Goal: Information Seeking & Learning: Learn about a topic

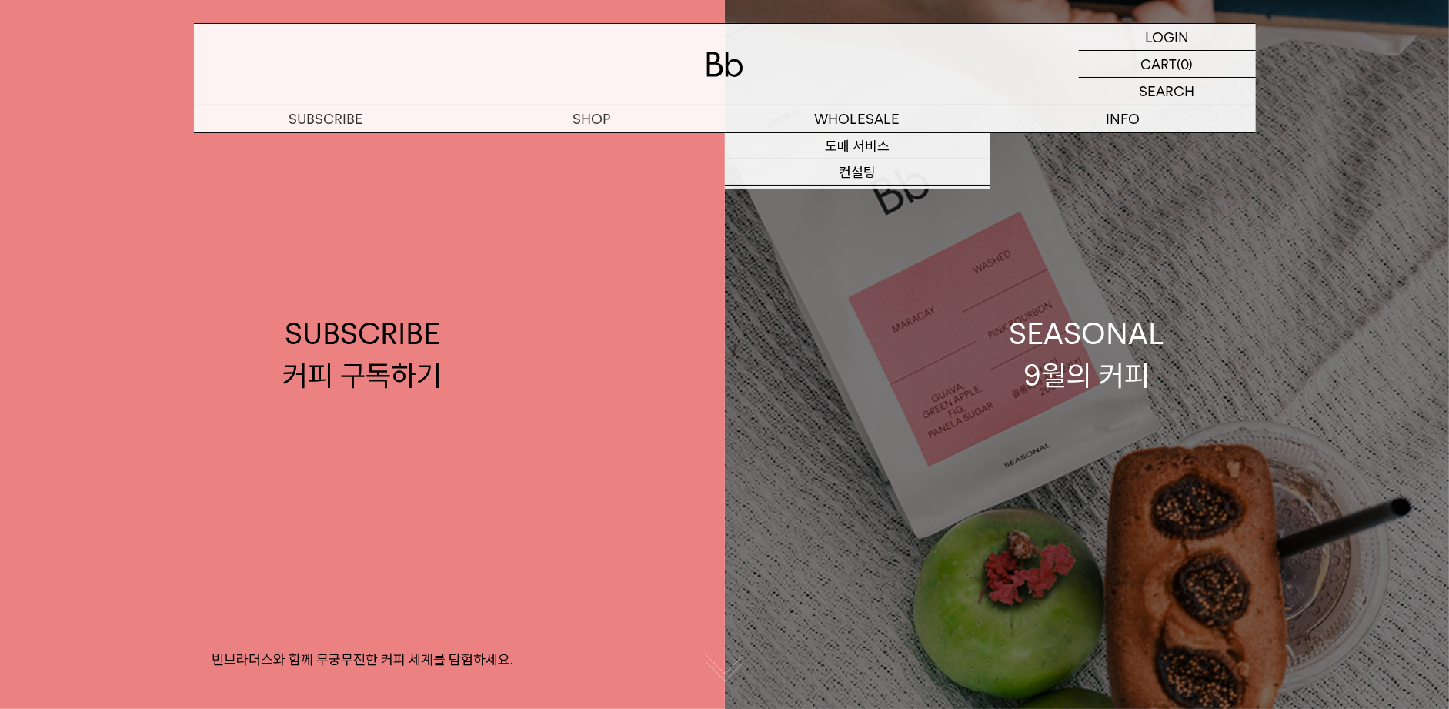
click at [1036, 409] on link "SEASONAL 9월의 커피" at bounding box center [1087, 354] width 725 height 709
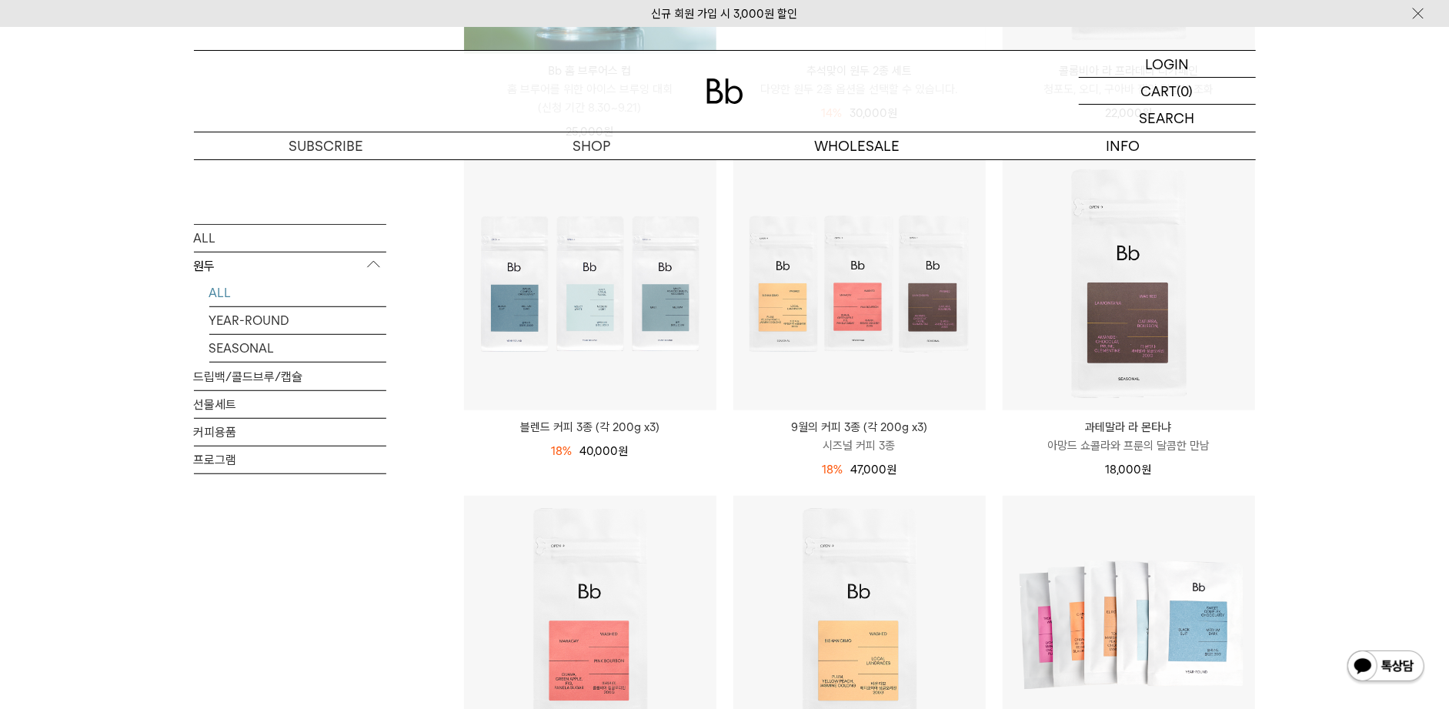
scroll to position [481, 0]
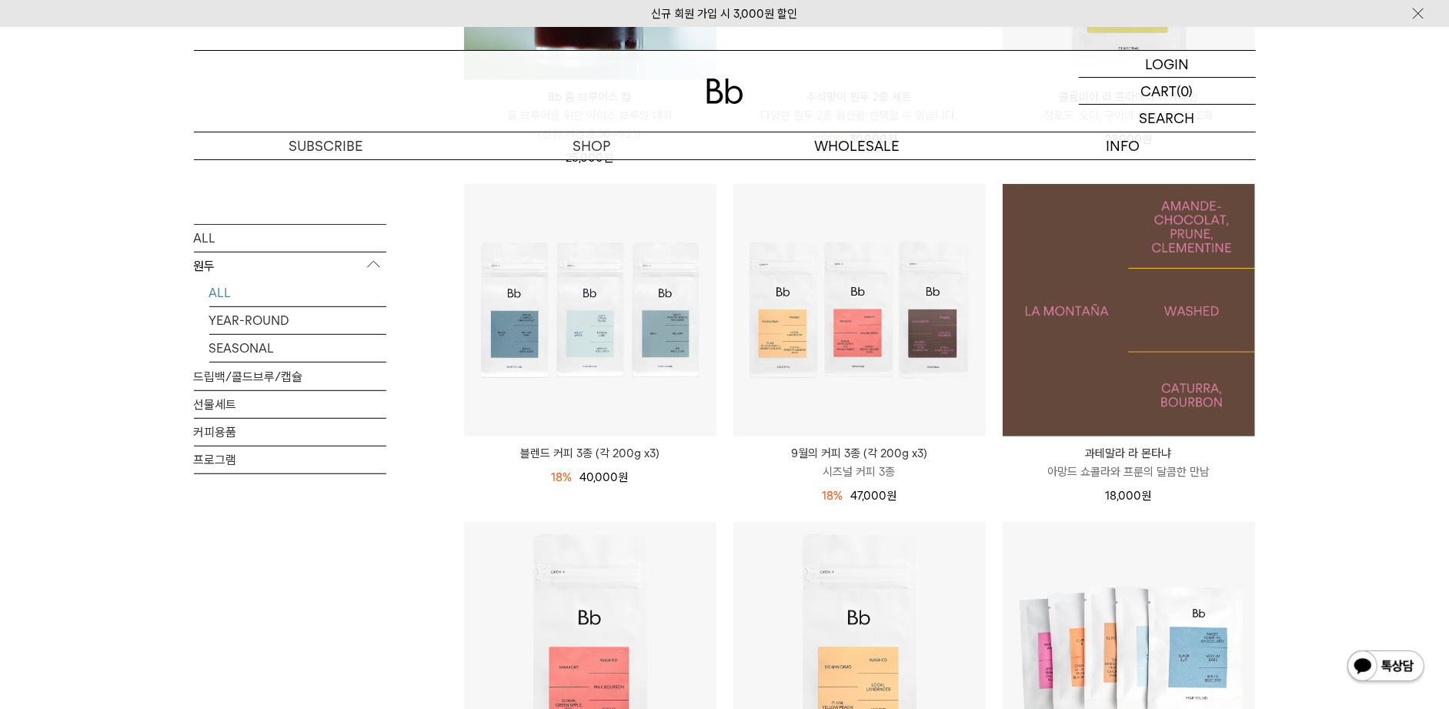
click at [1200, 304] on img at bounding box center [1129, 310] width 252 height 252
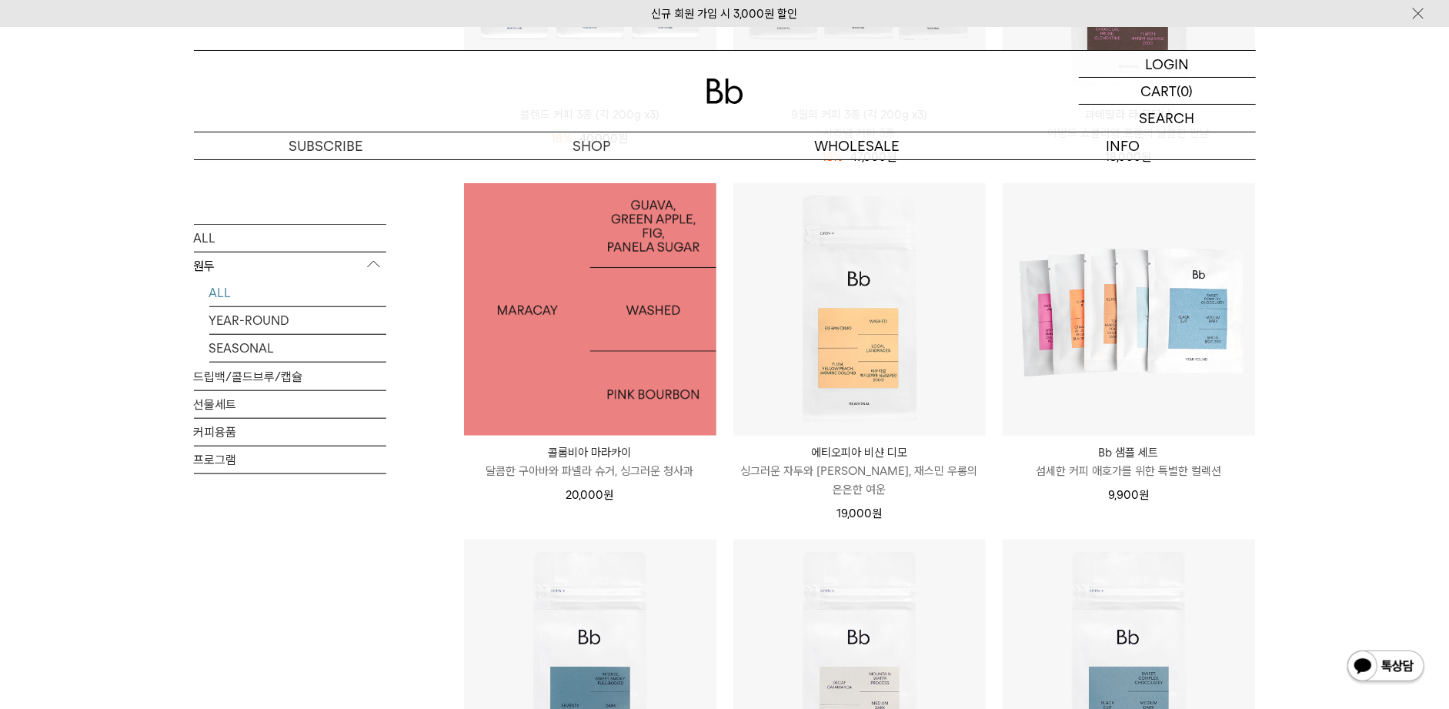
scroll to position [769, 0]
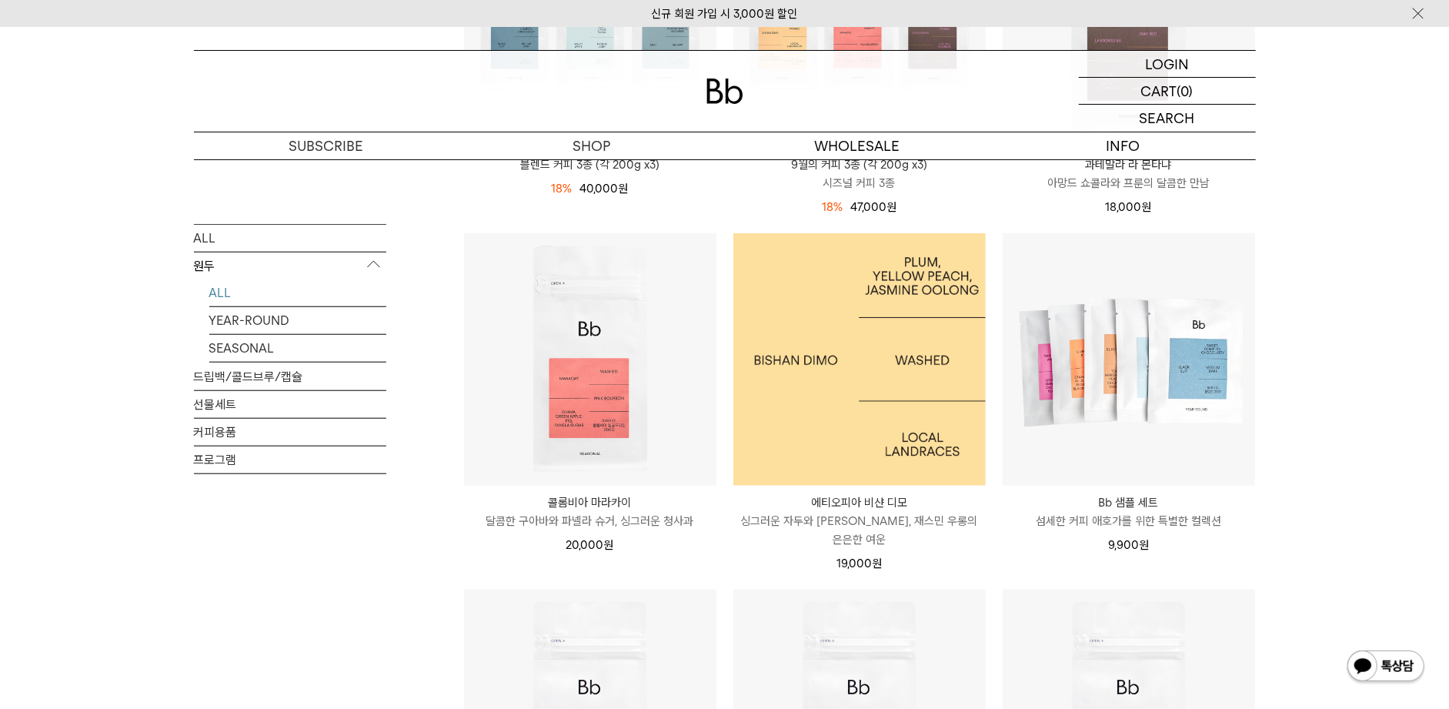
click at [857, 426] on img at bounding box center [859, 359] width 252 height 252
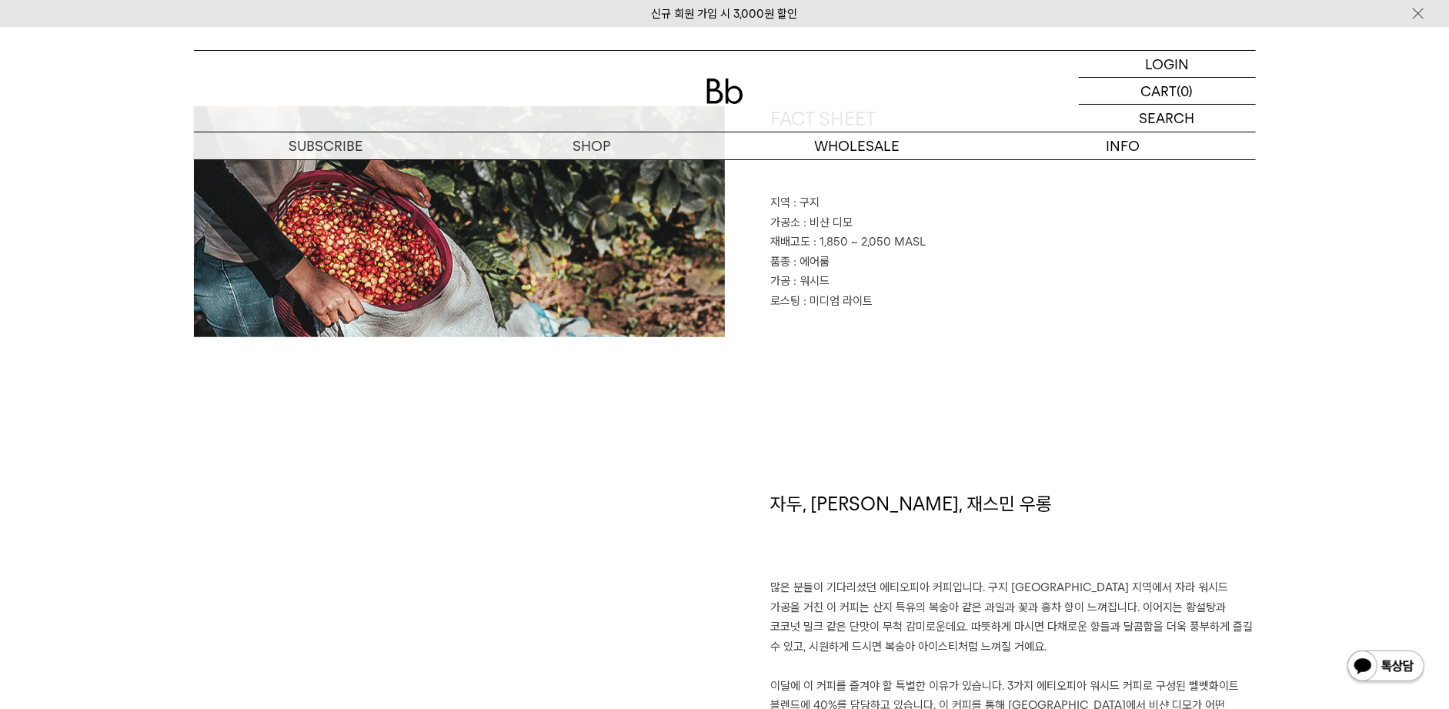
scroll to position [866, 0]
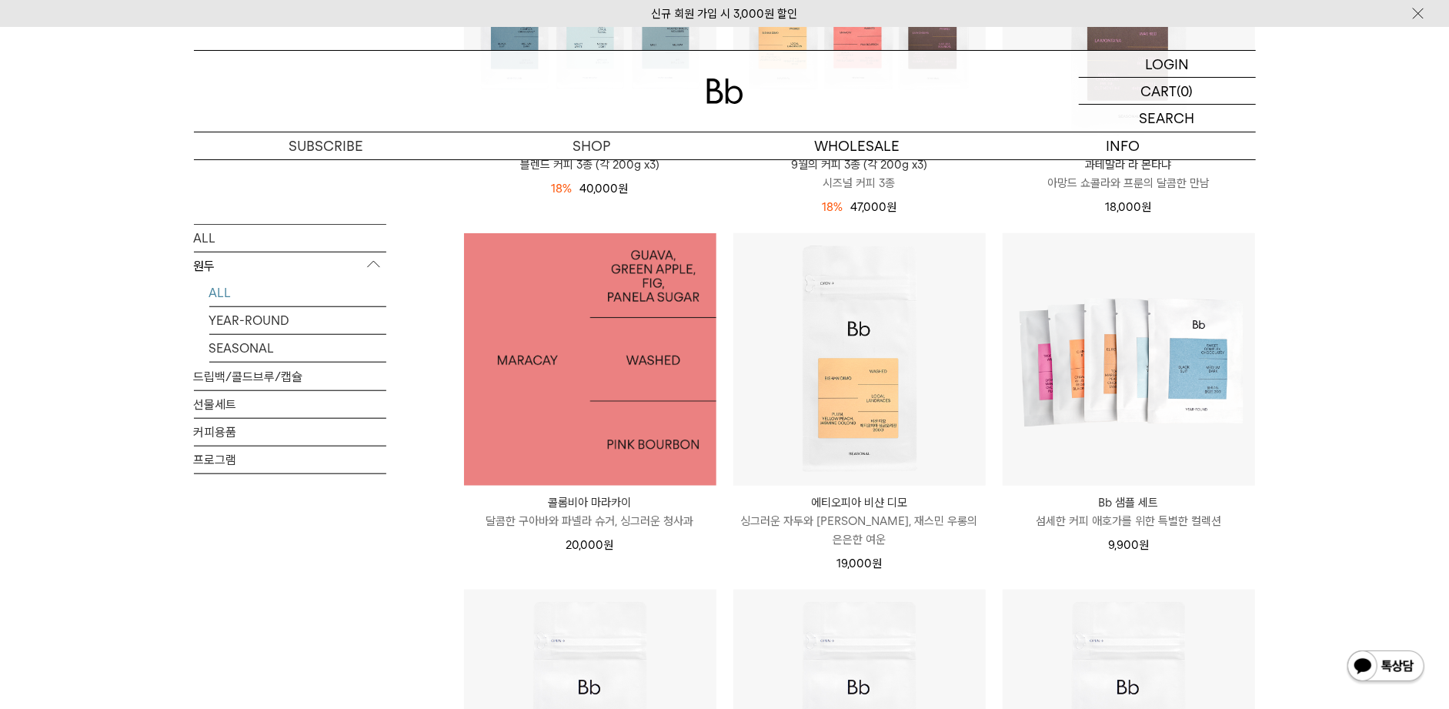
click at [645, 425] on img at bounding box center [590, 359] width 252 height 252
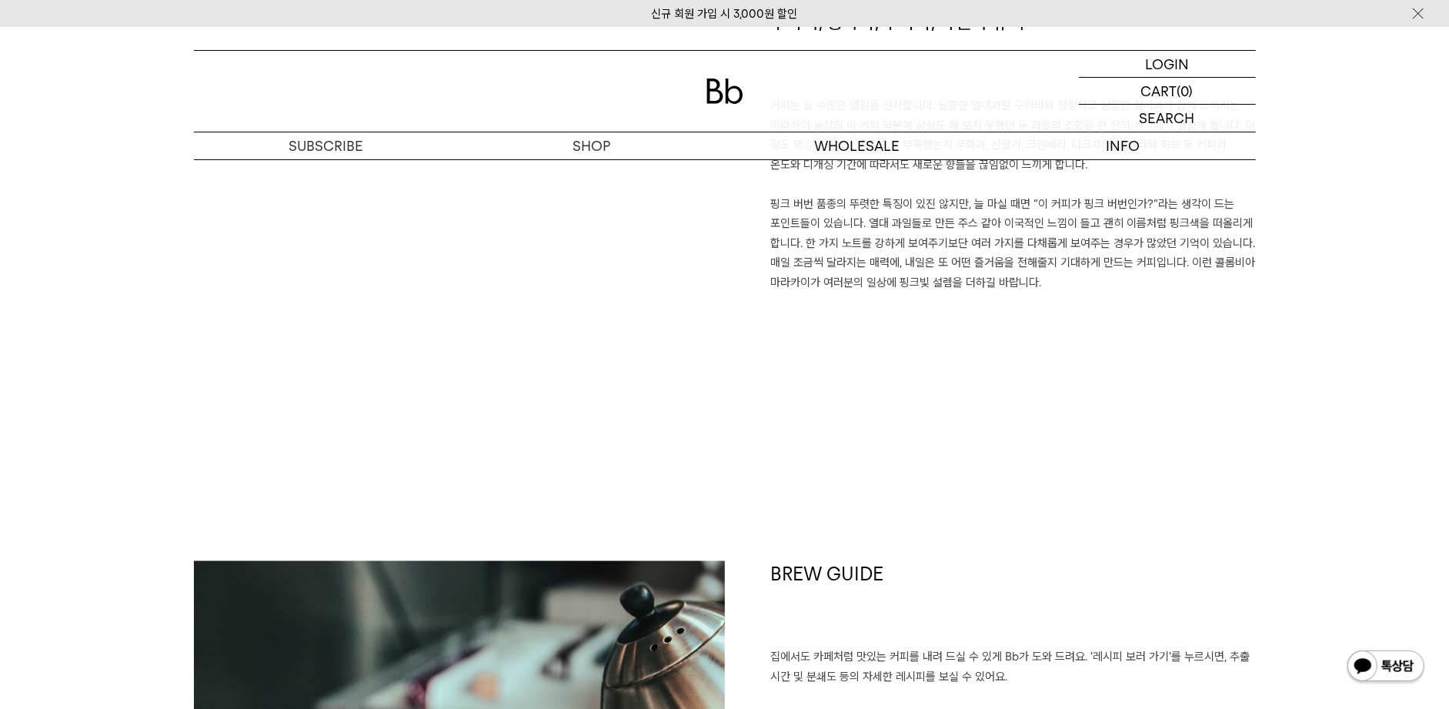
scroll to position [1634, 0]
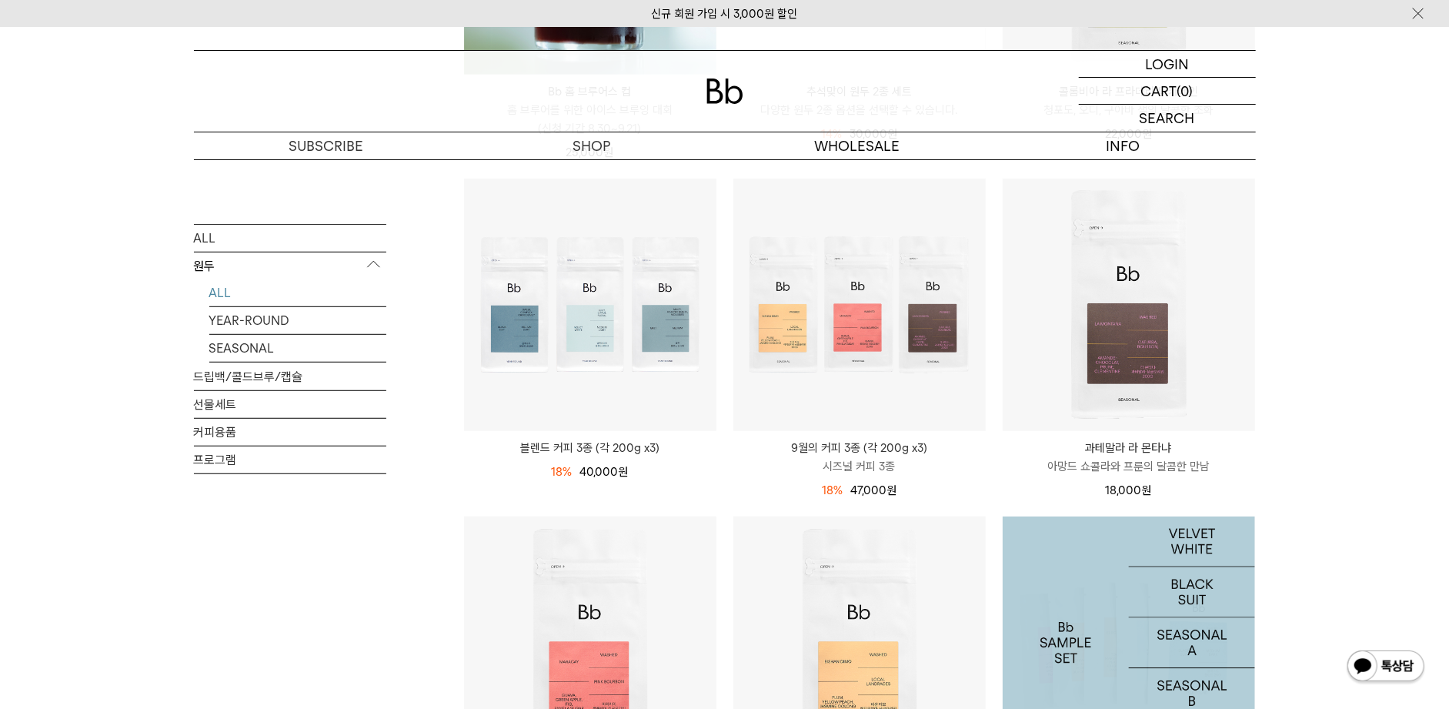
scroll to position [481, 0]
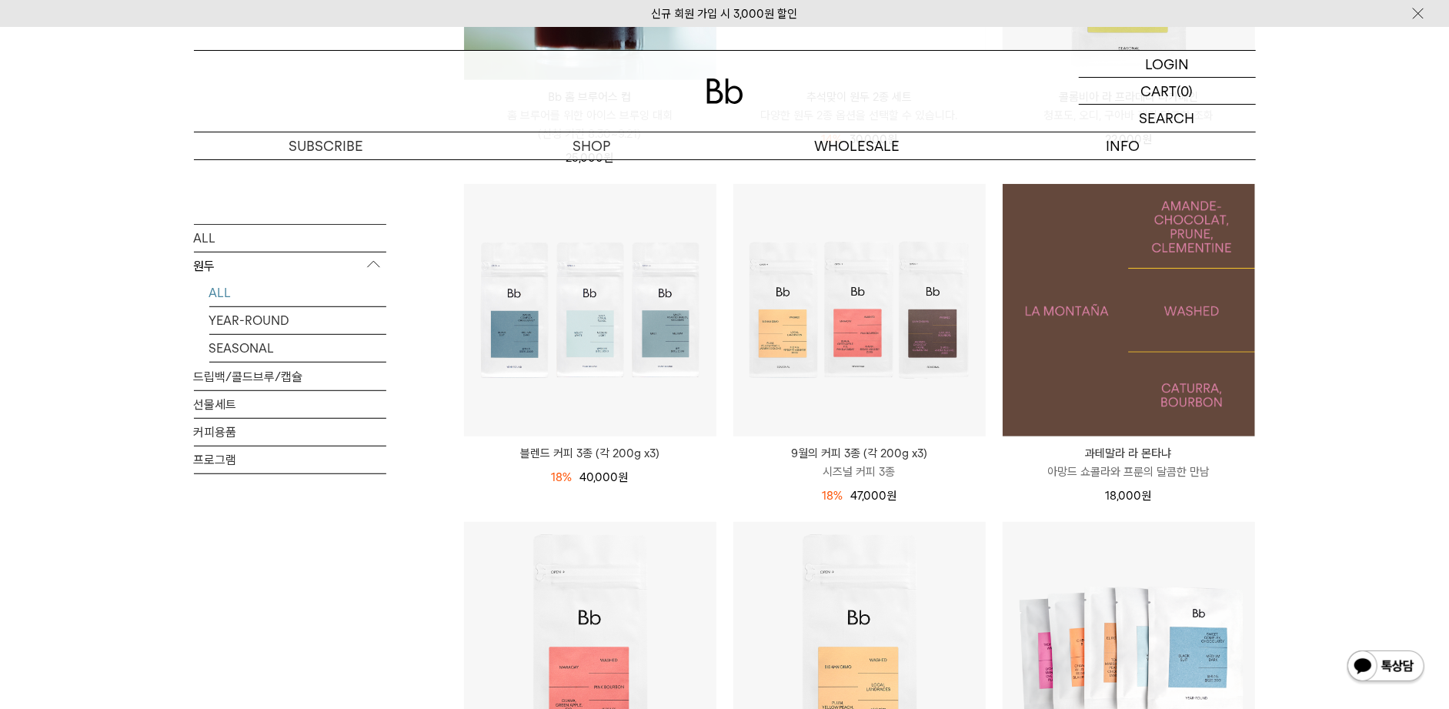
click at [1154, 387] on img at bounding box center [1129, 310] width 252 height 252
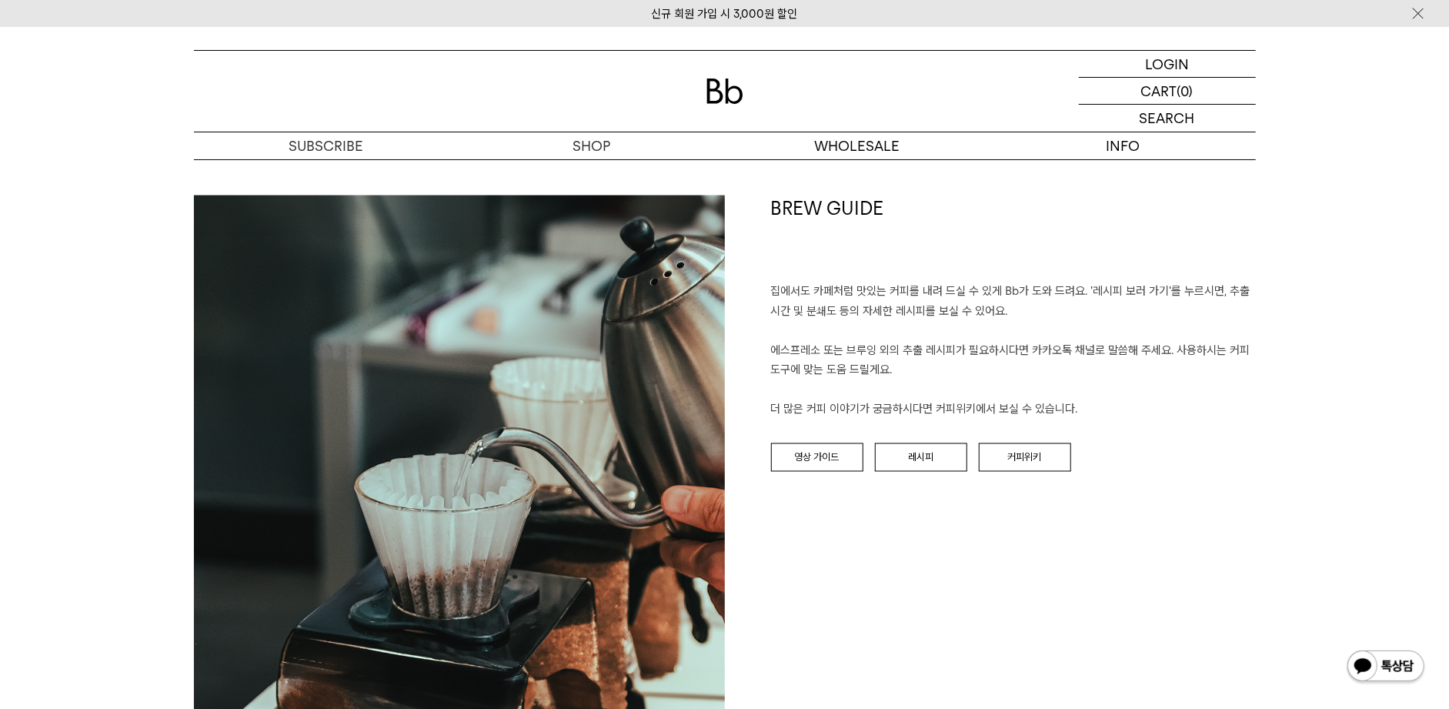
scroll to position [1634, 0]
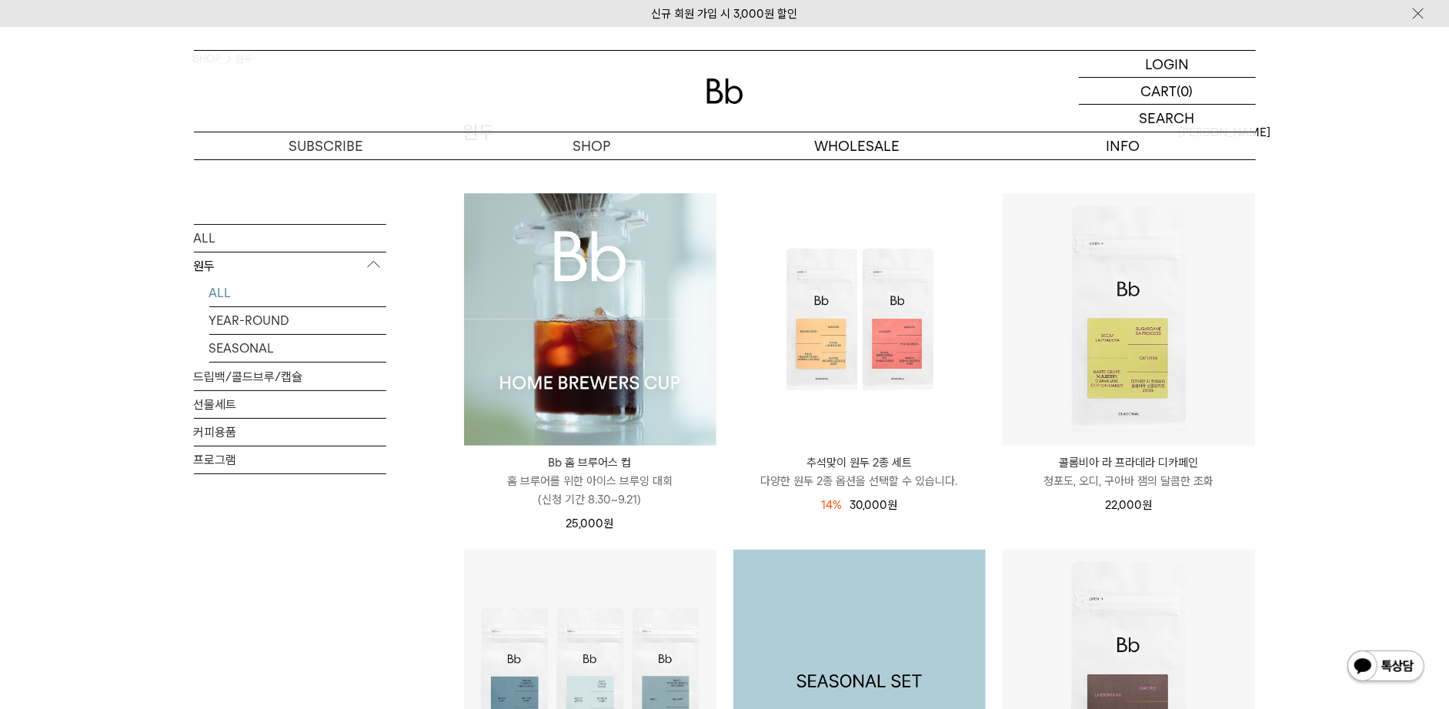
scroll to position [96, 0]
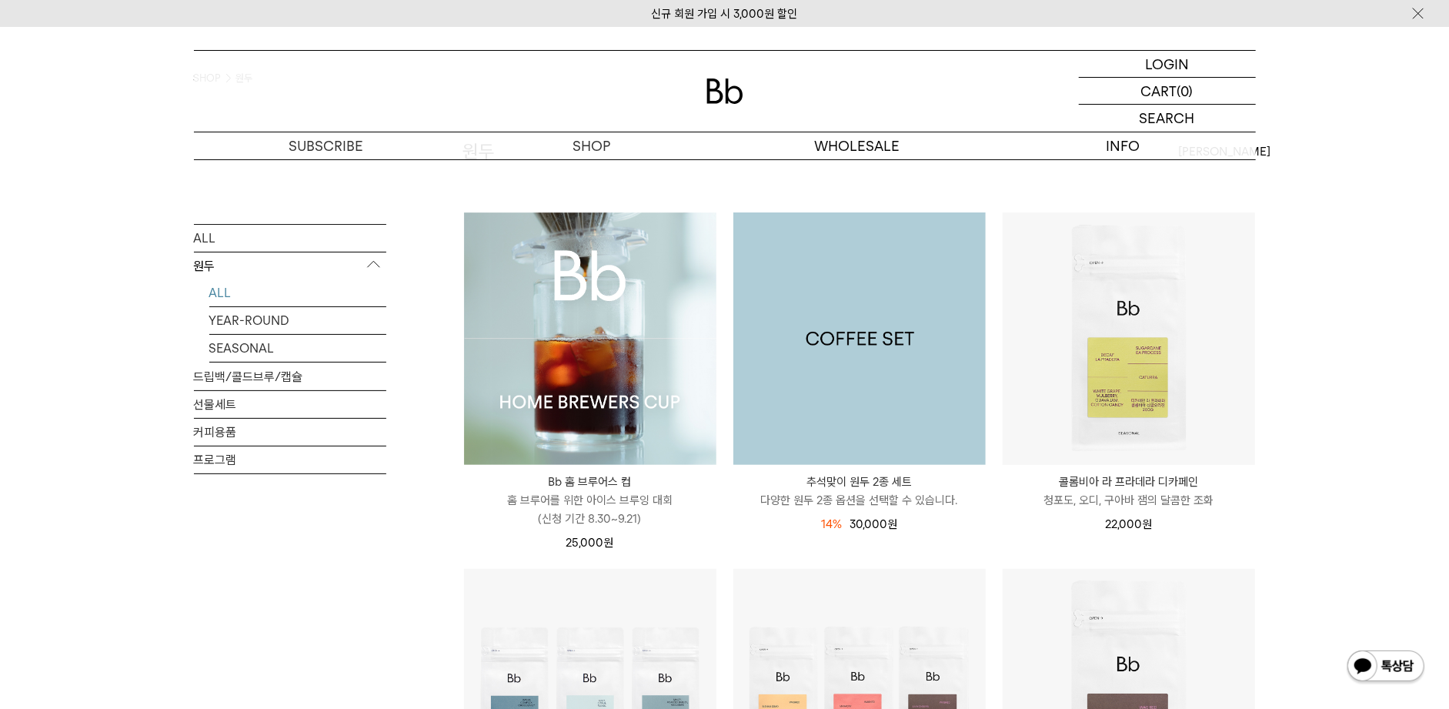
click at [930, 421] on img at bounding box center [859, 338] width 252 height 252
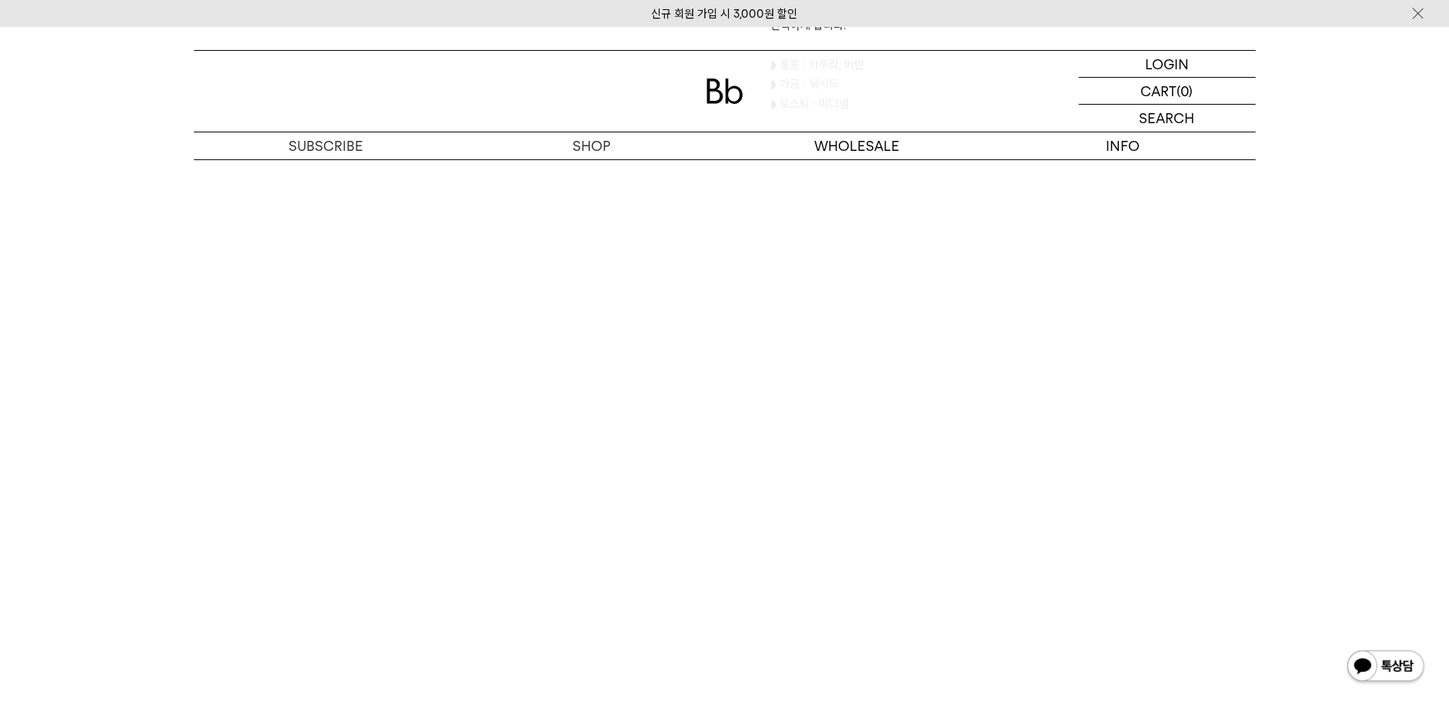
scroll to position [2596, 0]
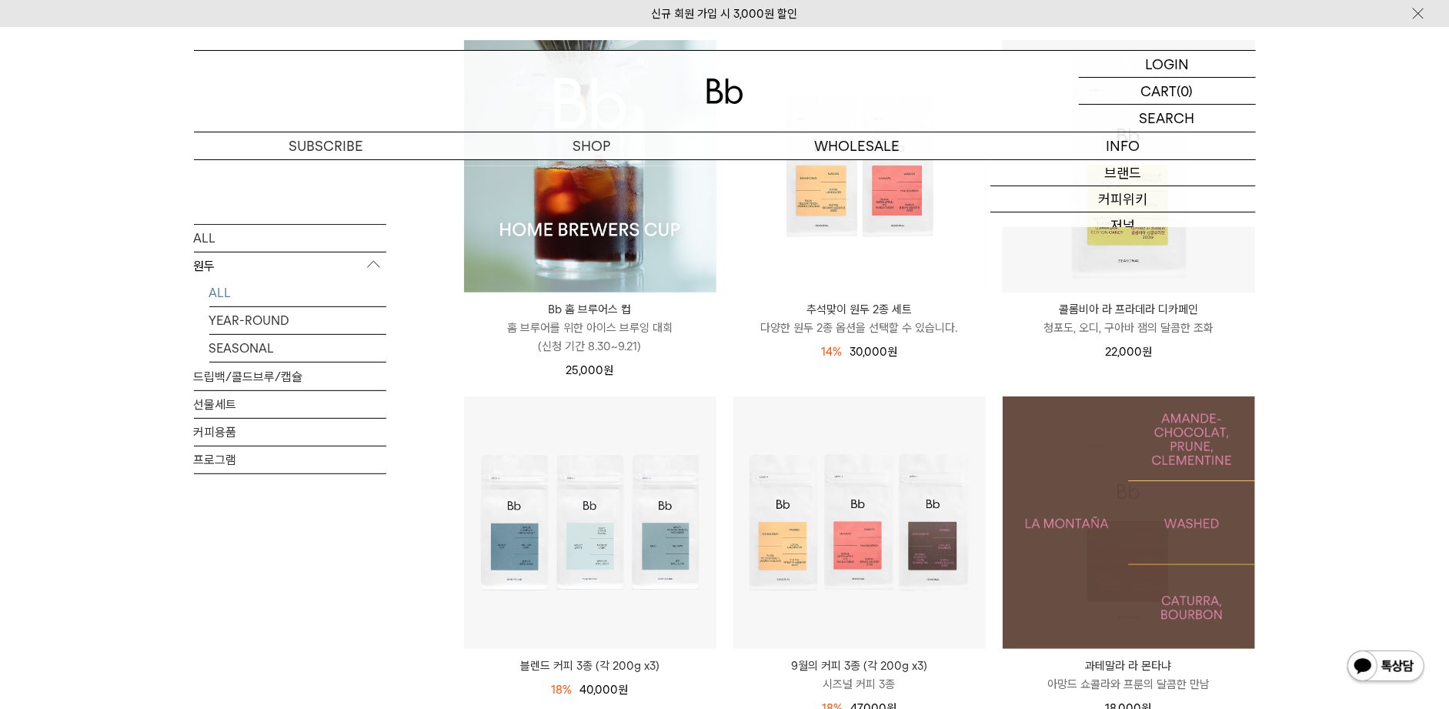
scroll to position [481, 0]
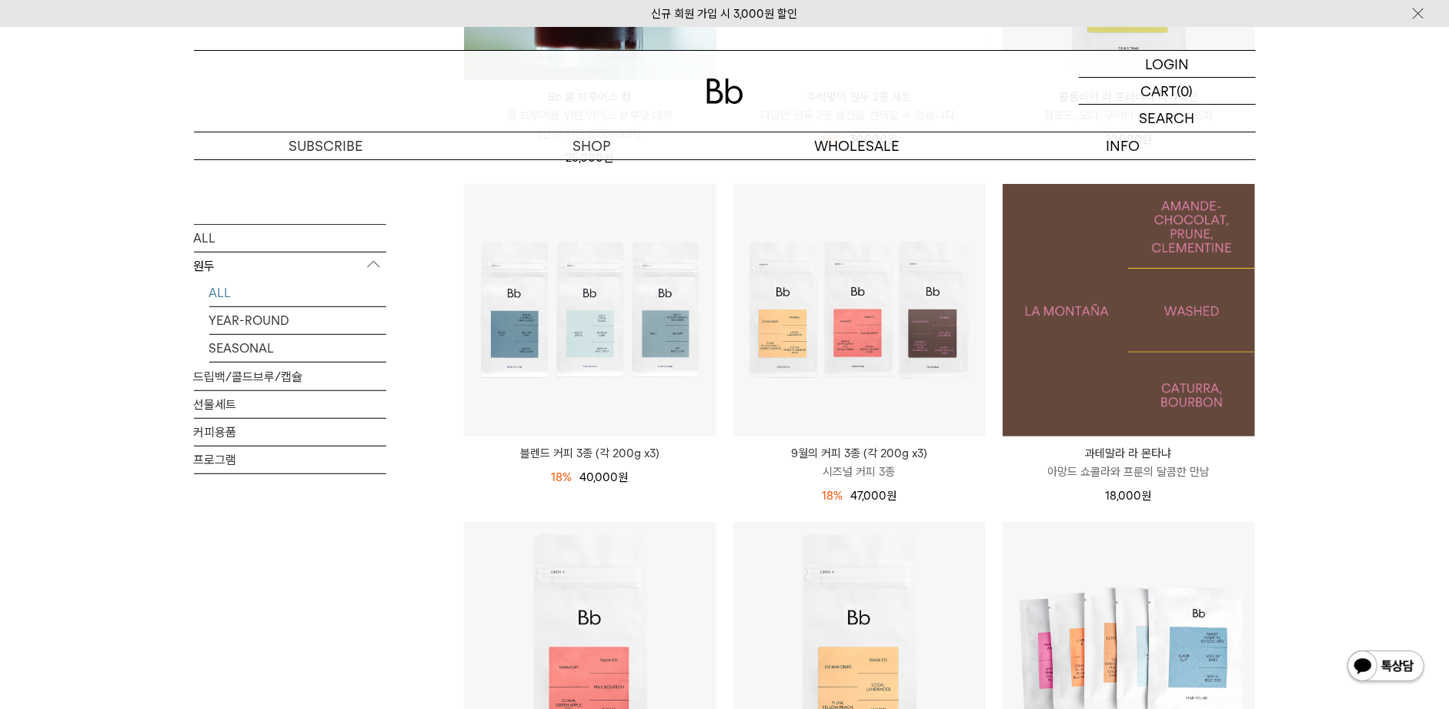
click at [1063, 397] on img at bounding box center [1129, 310] width 252 height 252
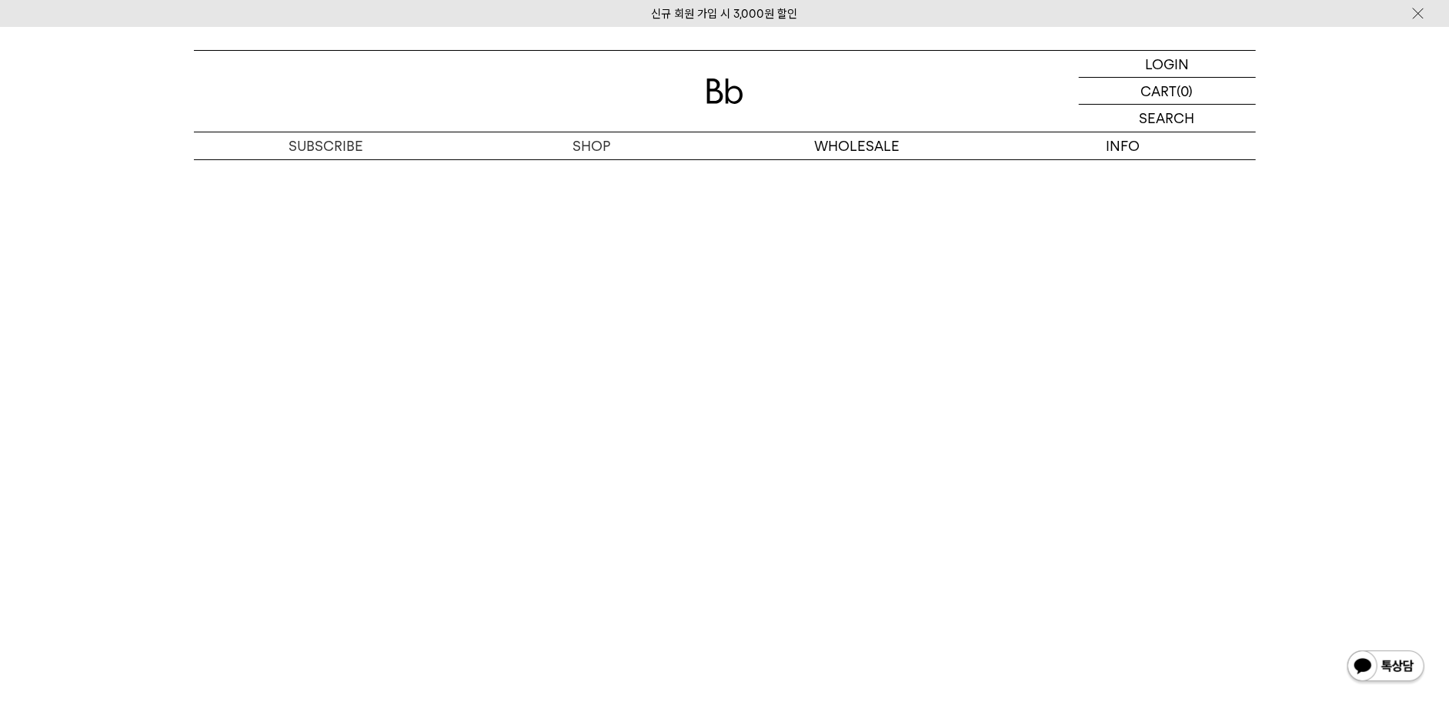
scroll to position [2981, 0]
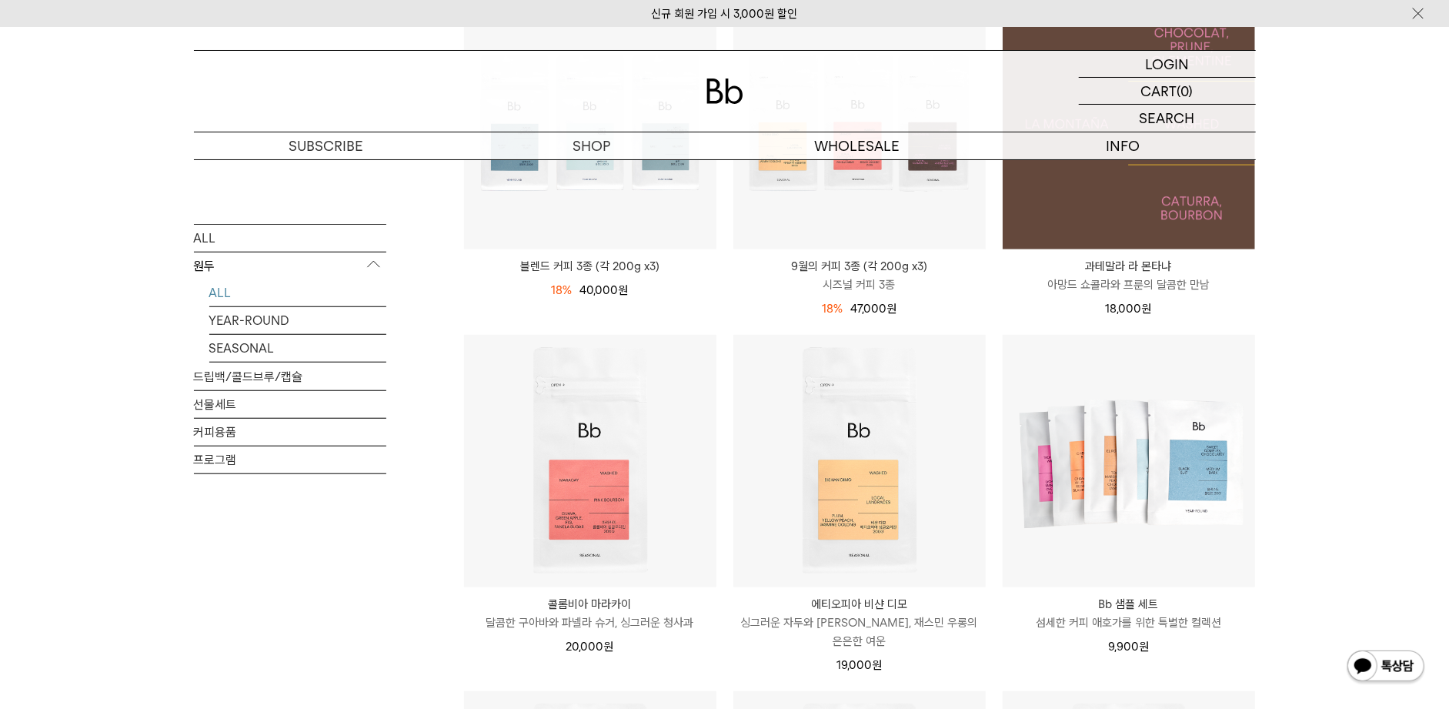
scroll to position [673, 0]
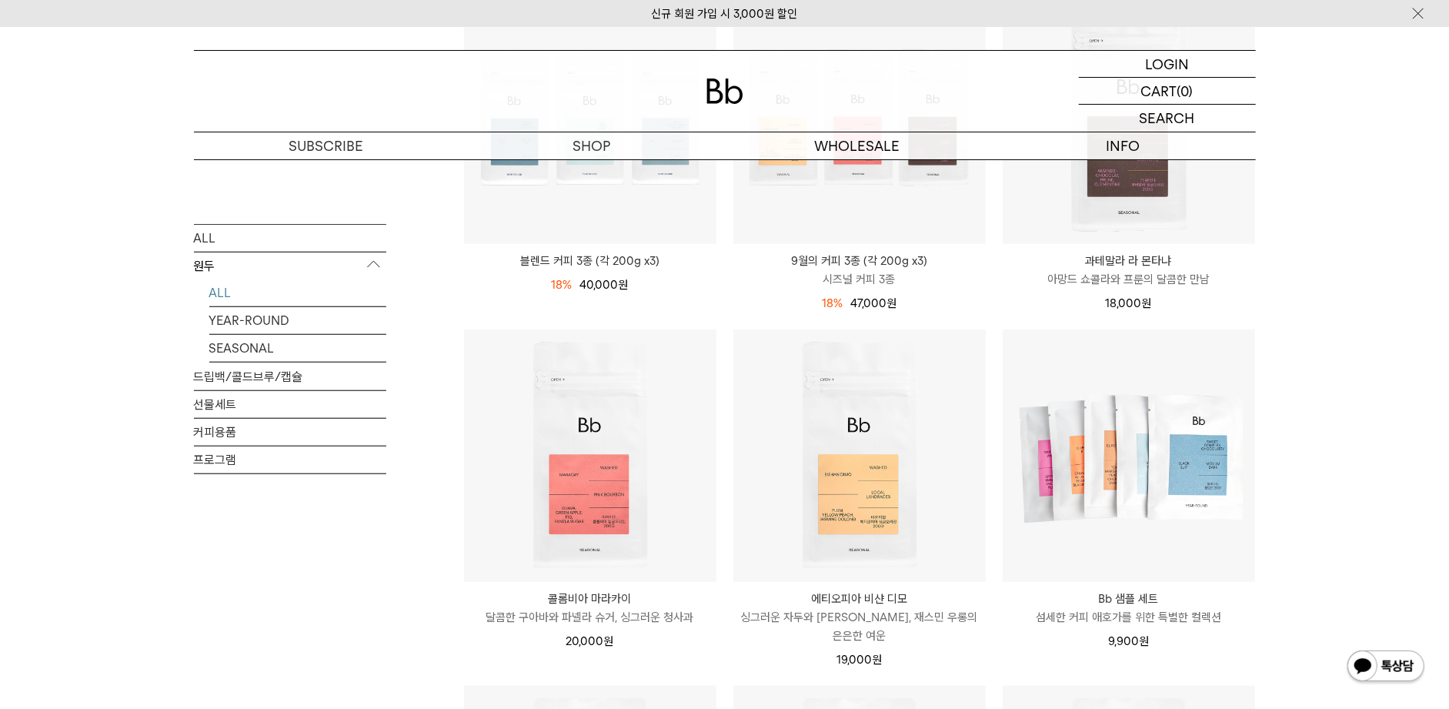
click at [1174, 262] on p "과테말라 라 몬타냐" at bounding box center [1129, 261] width 252 height 18
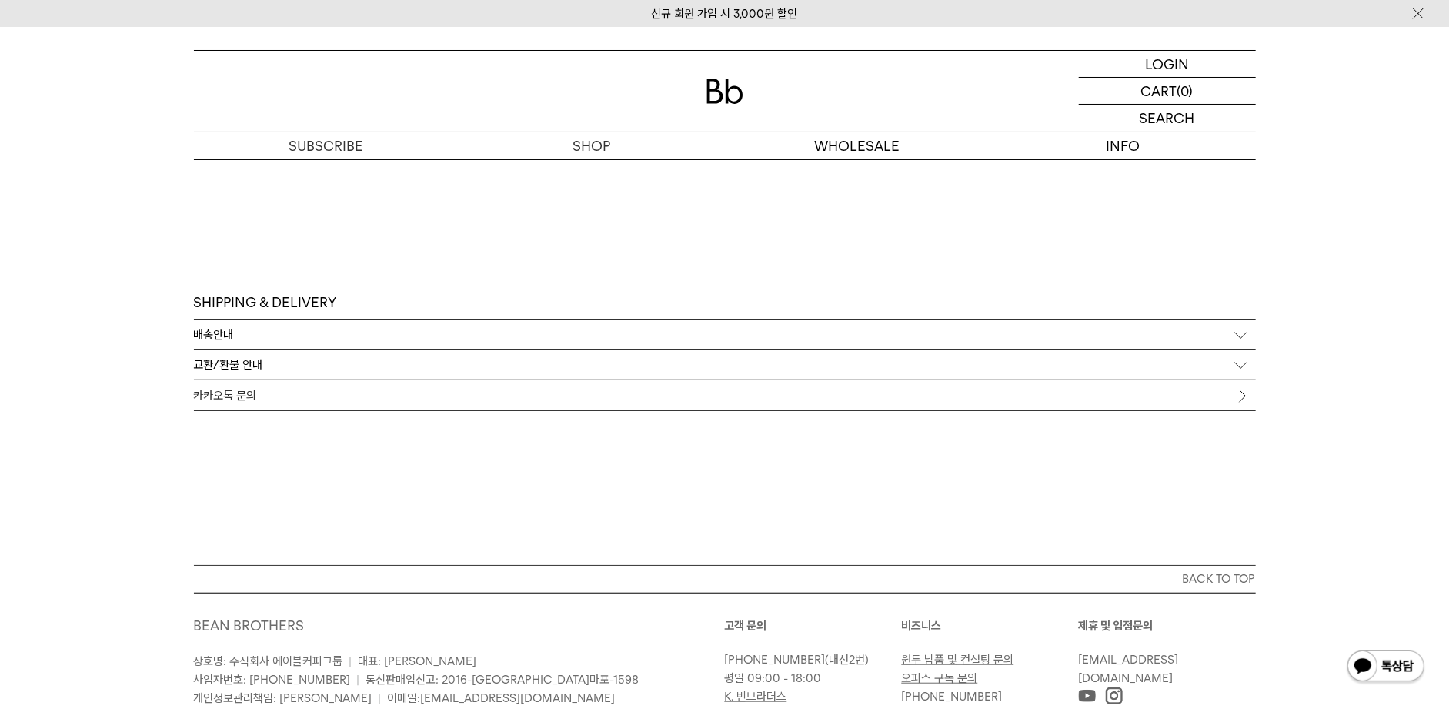
scroll to position [4231, 0]
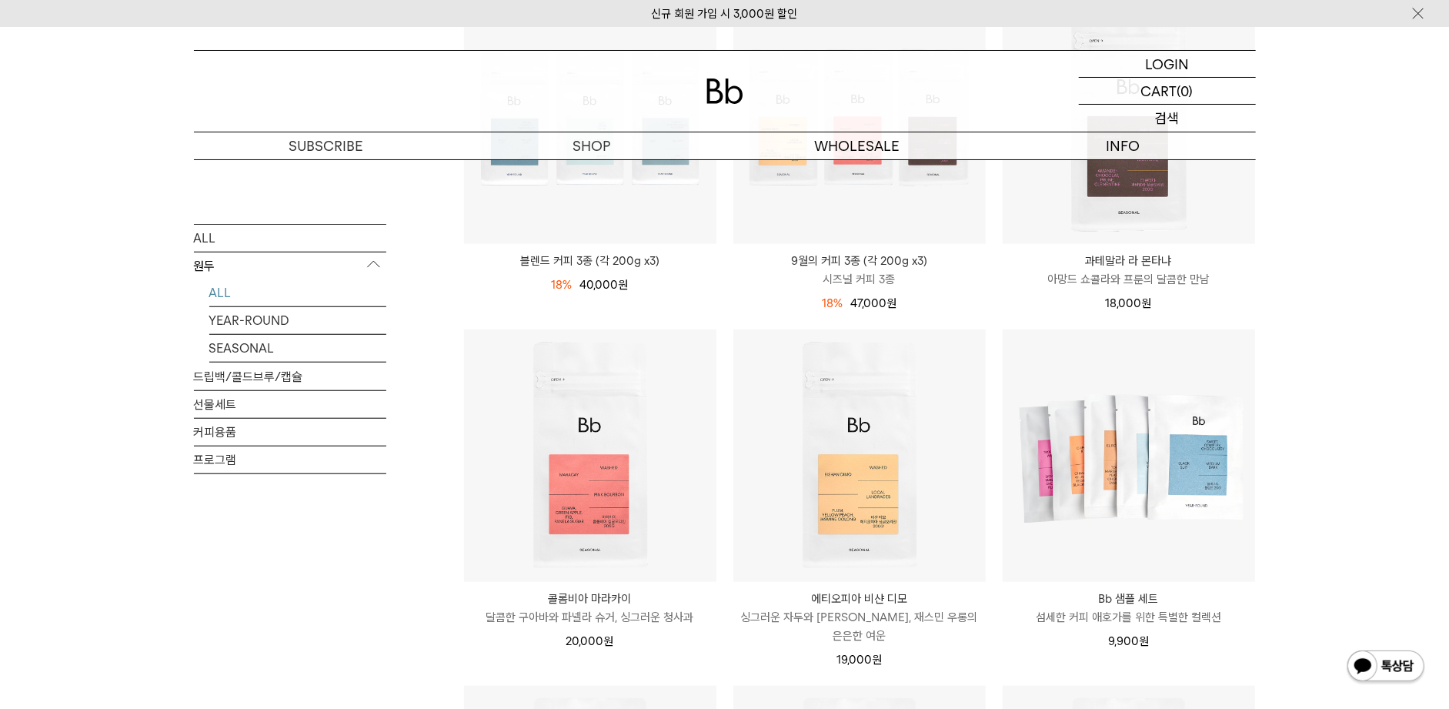
click at [1187, 116] on div "SEARCH 검색" at bounding box center [1167, 118] width 177 height 27
click at [1169, 143] on p "정보" at bounding box center [1122, 145] width 265 height 27
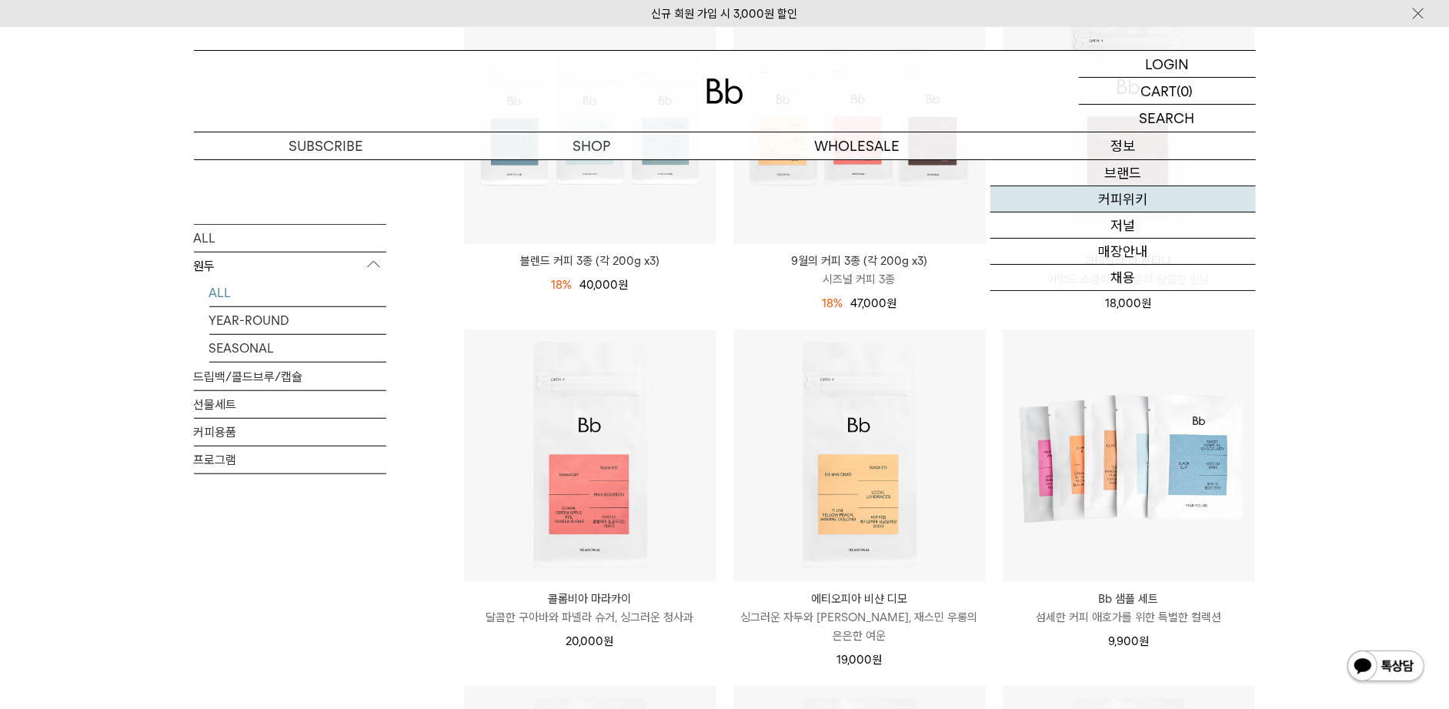
click at [1148, 191] on link "커피위키" at bounding box center [1122, 199] width 265 height 26
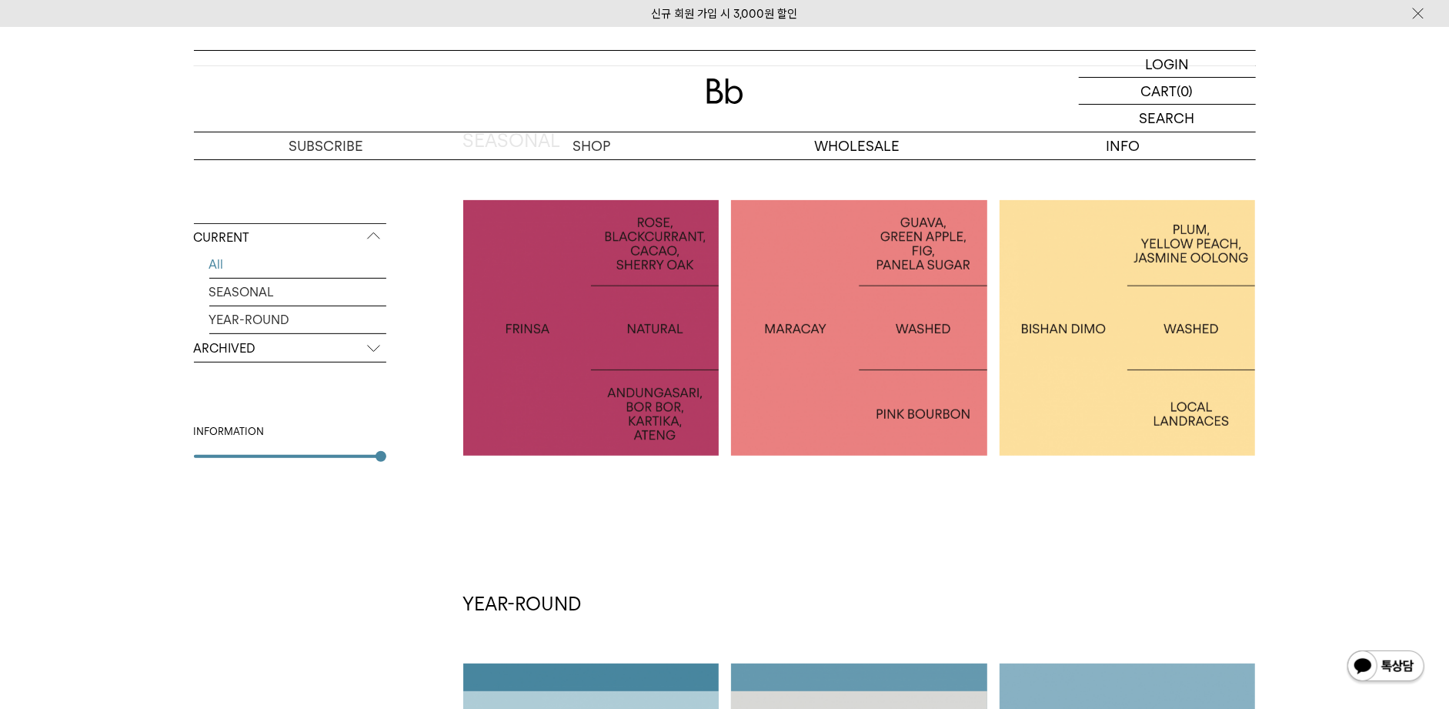
scroll to position [289, 0]
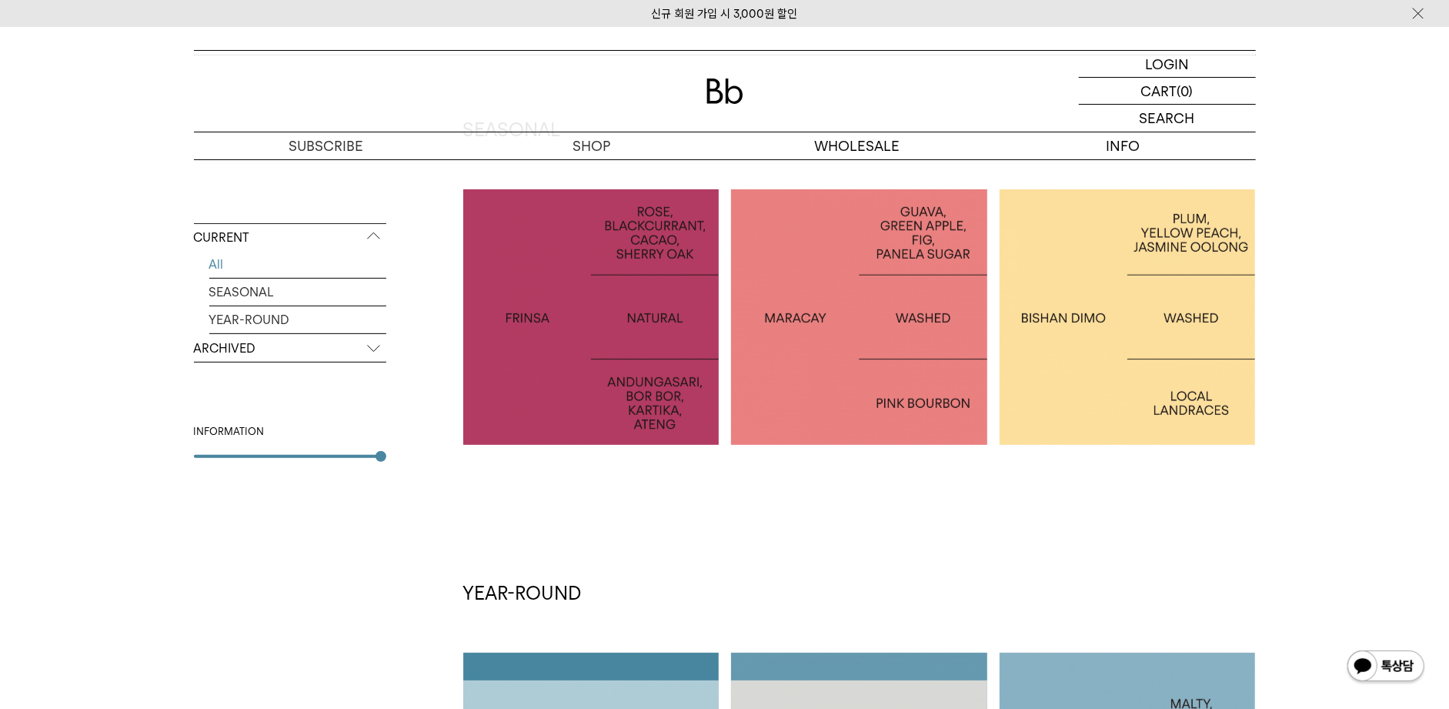
click at [666, 359] on div at bounding box center [591, 317] width 256 height 256
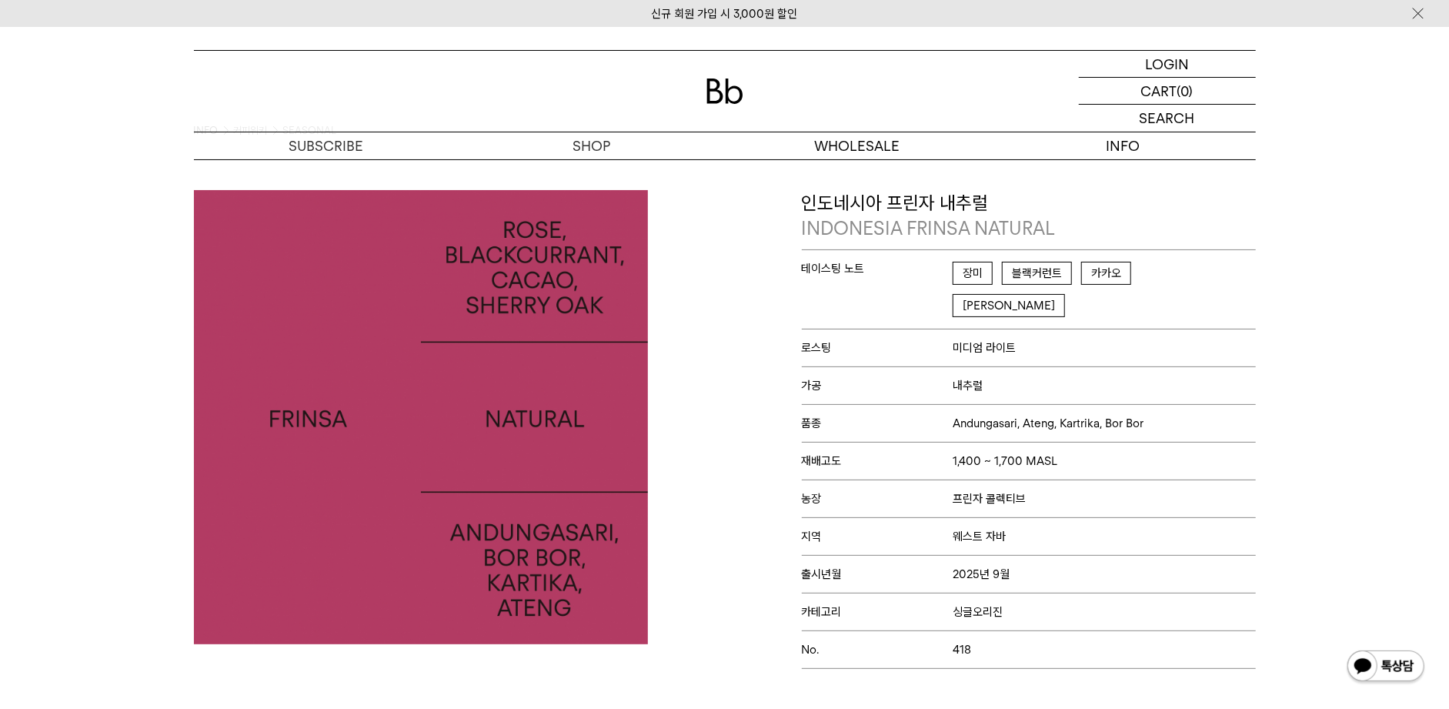
scroll to position [95, 0]
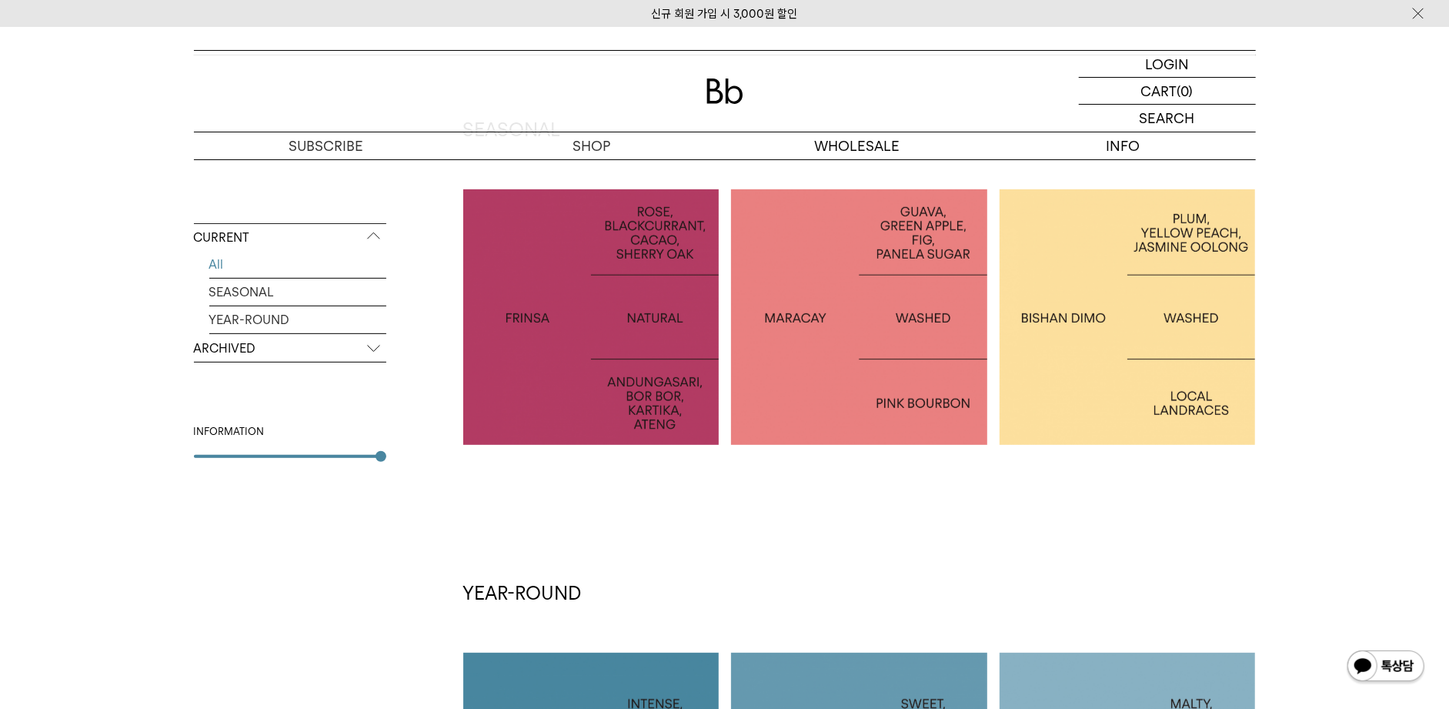
click at [1077, 409] on div at bounding box center [1128, 317] width 256 height 256
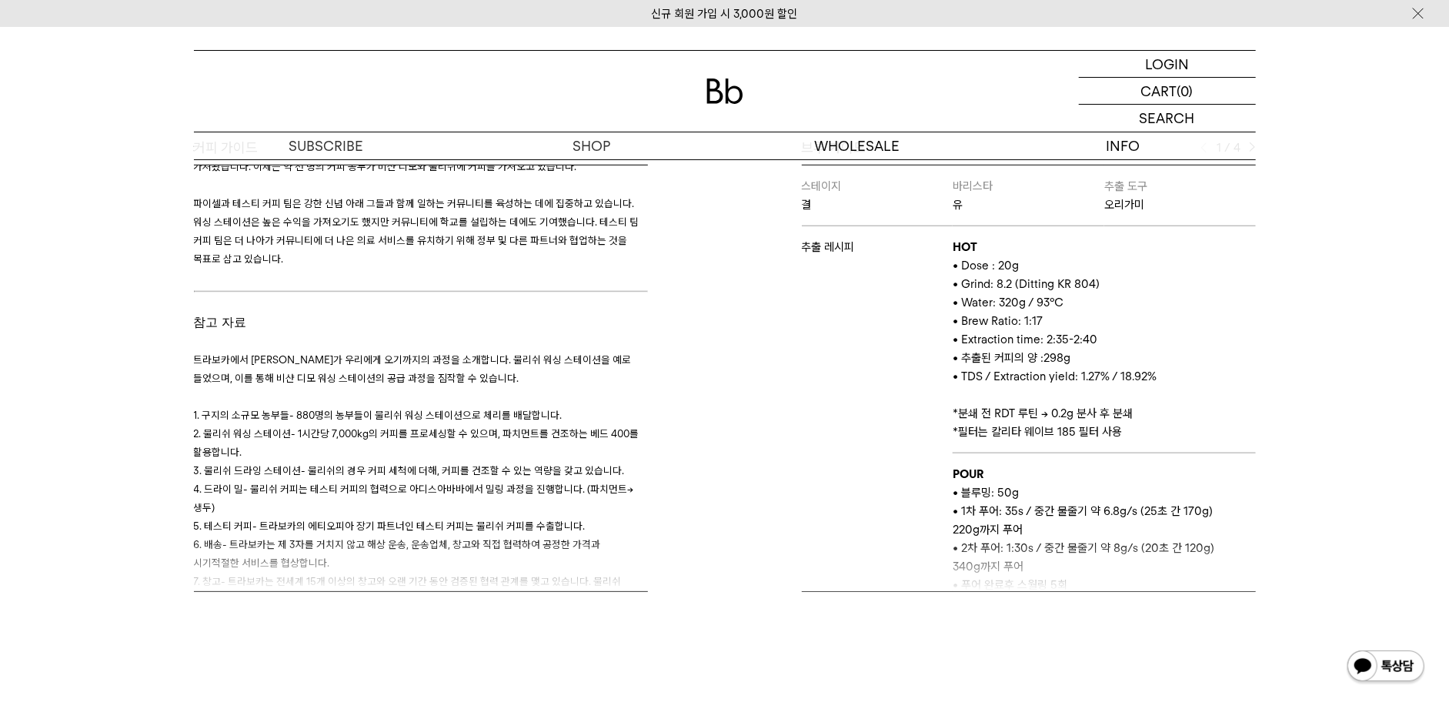
scroll to position [2964, 0]
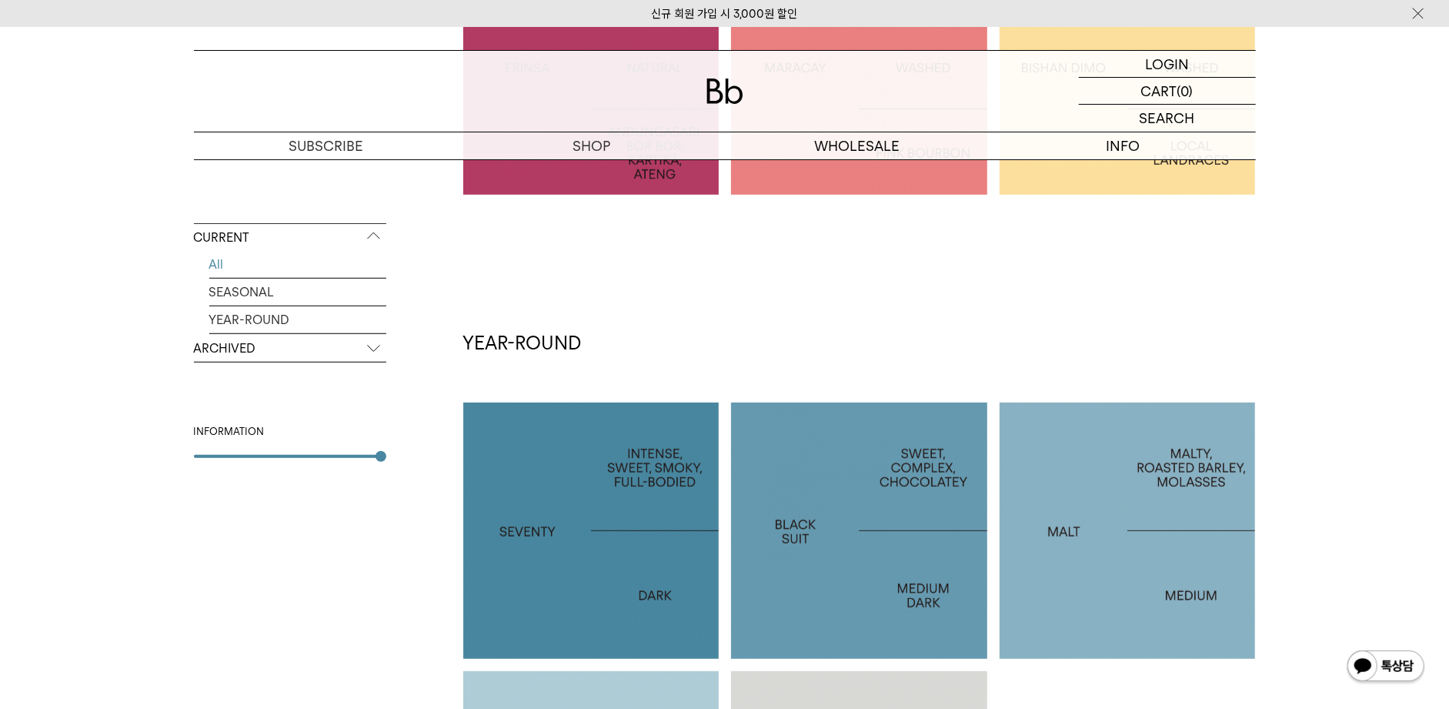
scroll to position [253, 0]
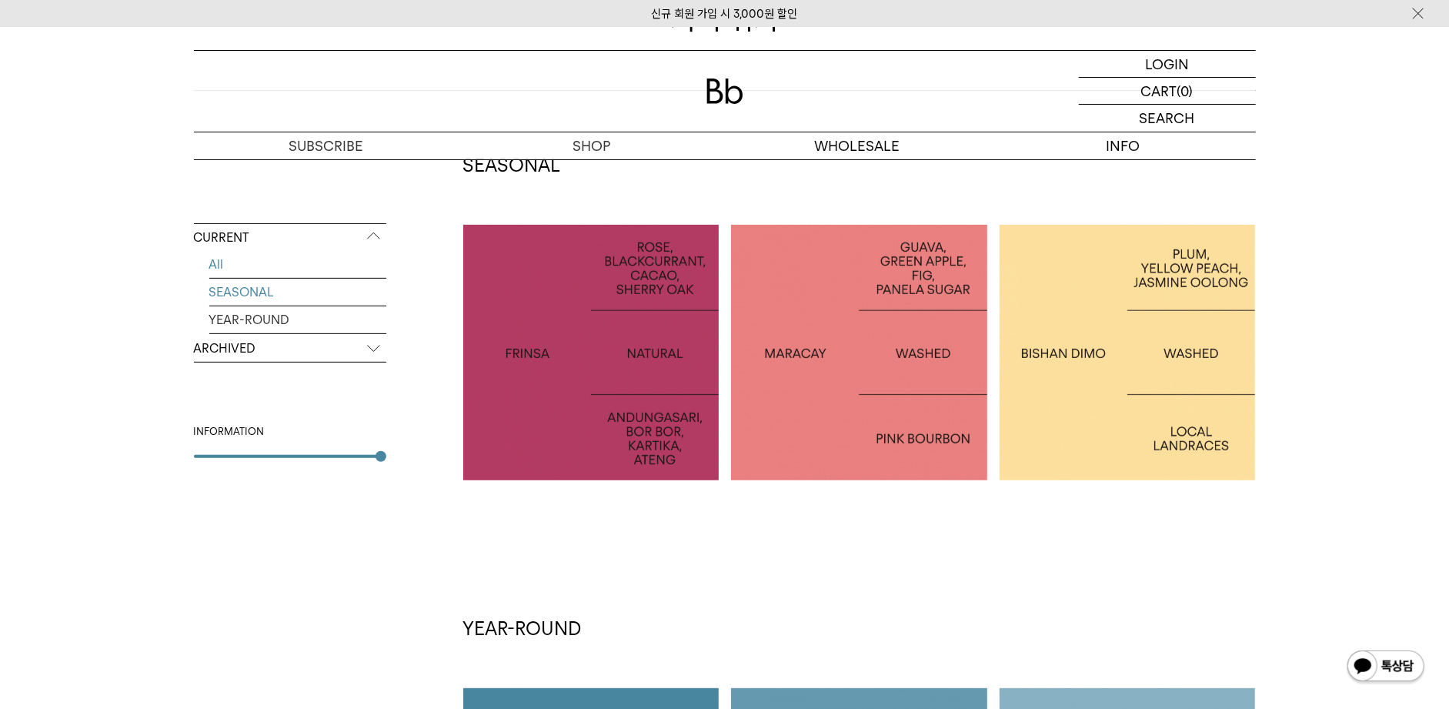
click at [282, 296] on link "SEASONAL" at bounding box center [297, 292] width 177 height 27
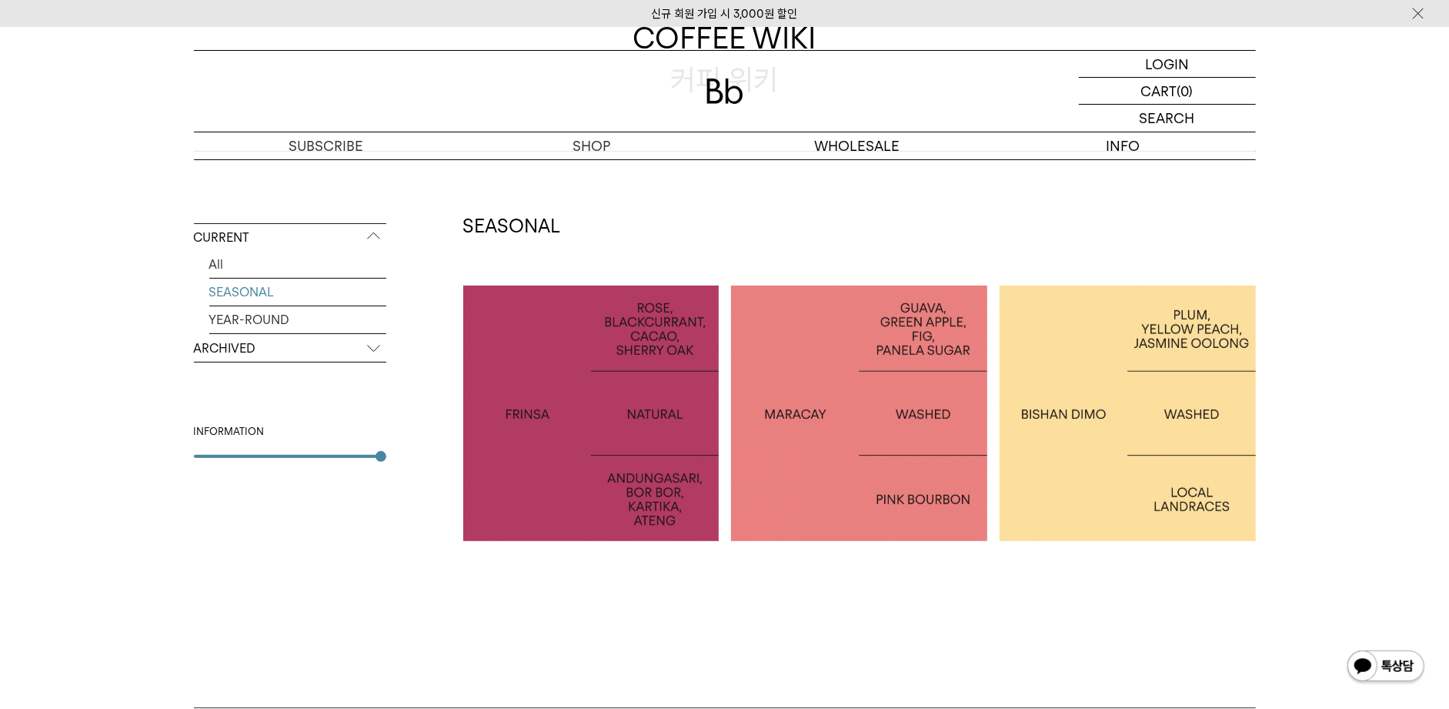
scroll to position [289, 0]
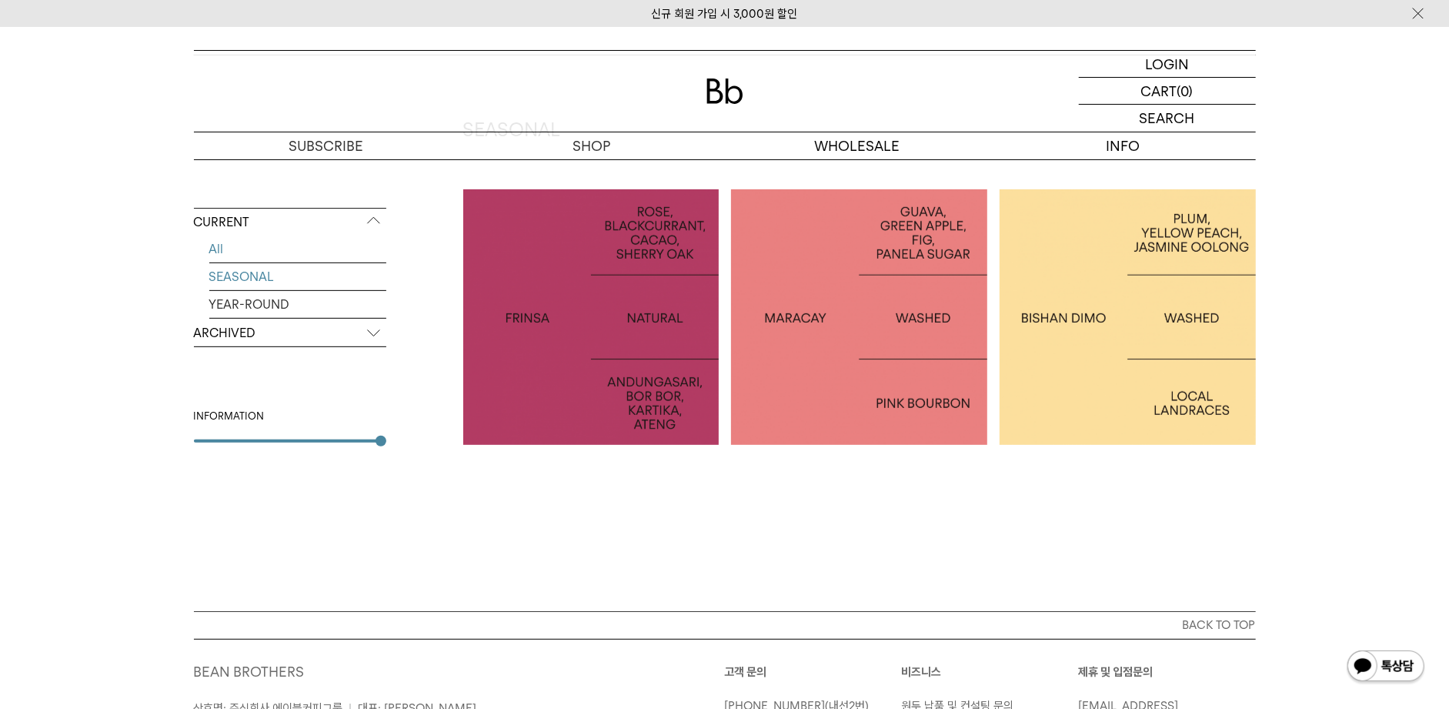
click at [278, 248] on link "All" at bounding box center [297, 248] width 177 height 27
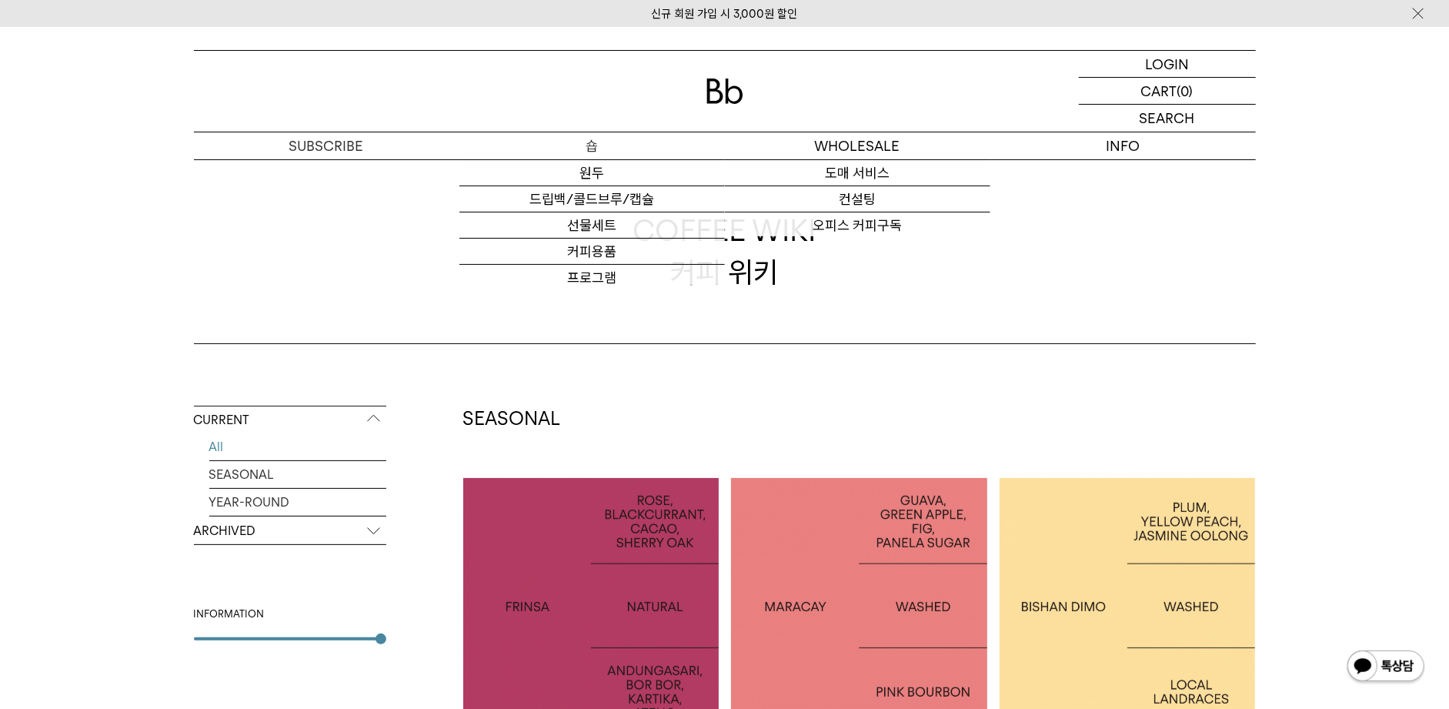
click at [637, 145] on p "숍" at bounding box center [591, 145] width 265 height 27
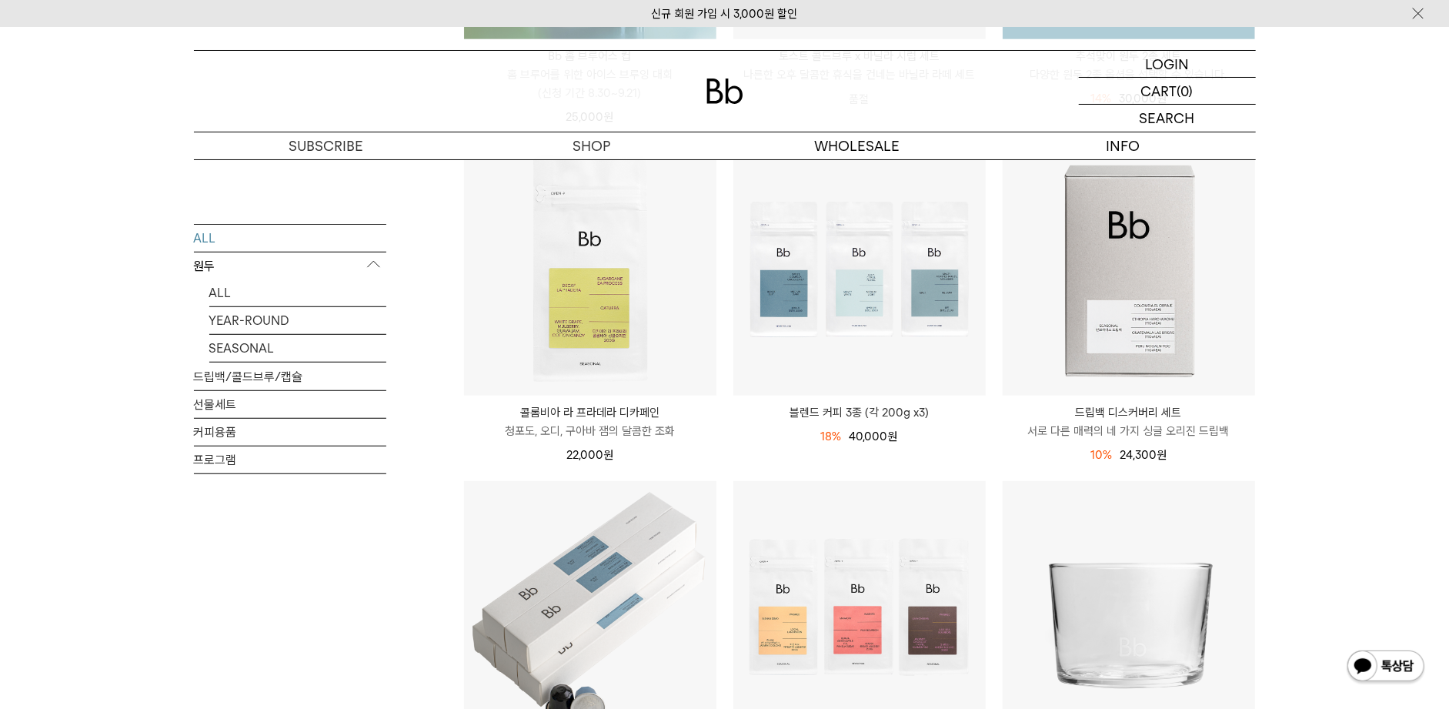
scroll to position [577, 0]
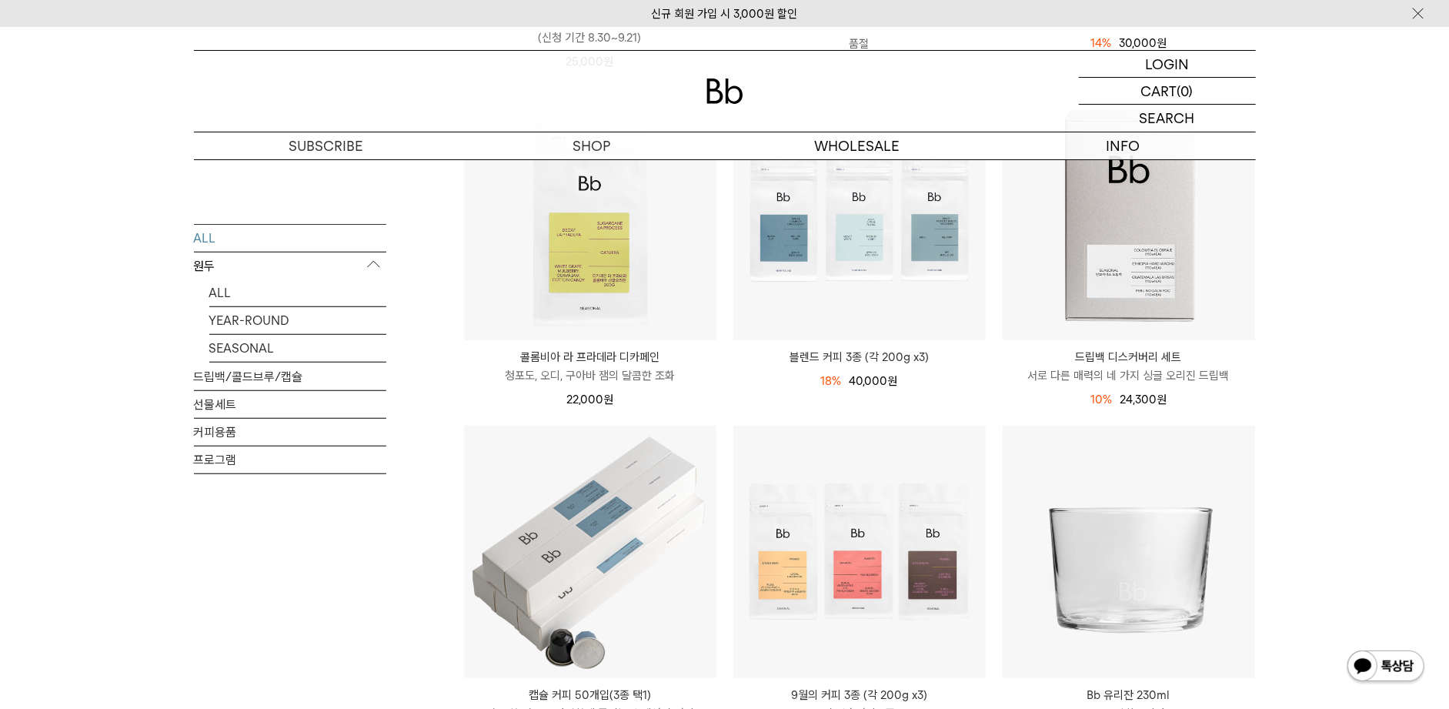
click at [254, 275] on p "원두" at bounding box center [290, 266] width 192 height 28
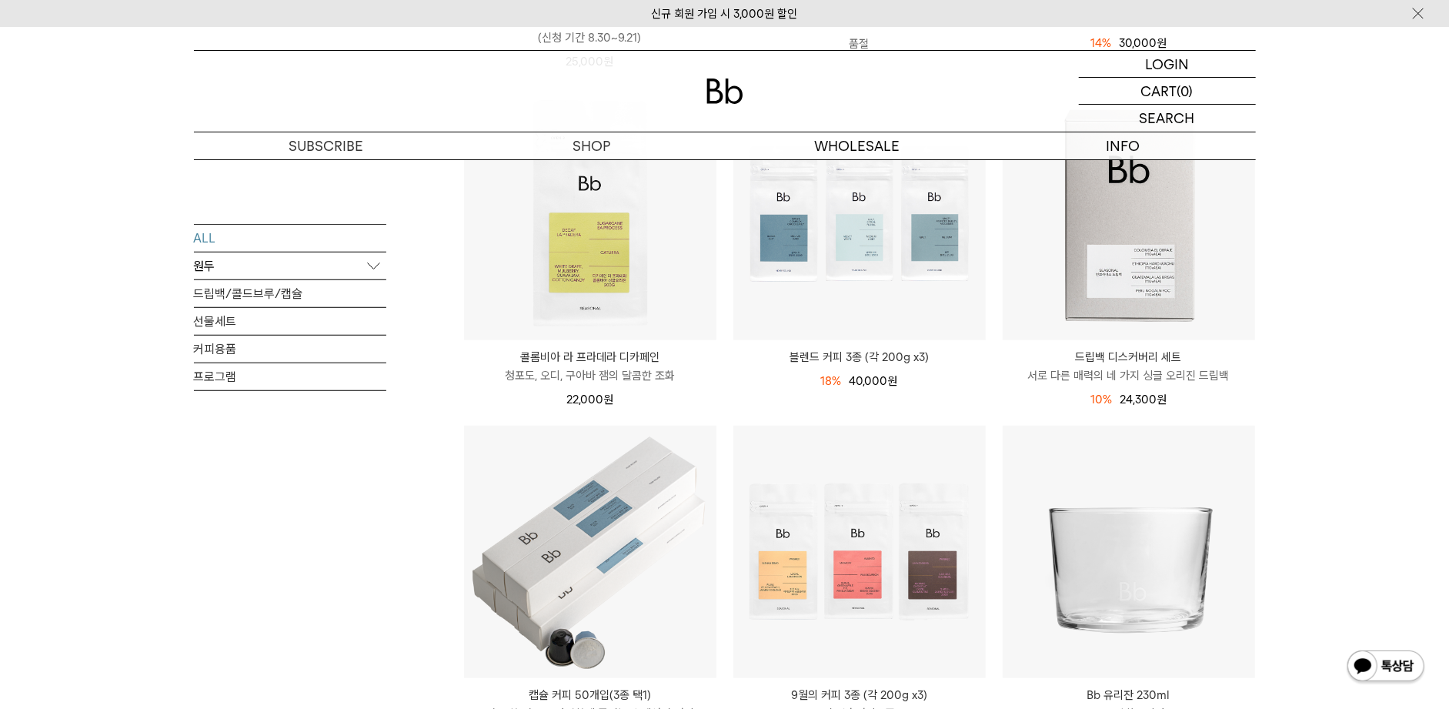
click at [240, 269] on p "원두" at bounding box center [290, 266] width 192 height 28
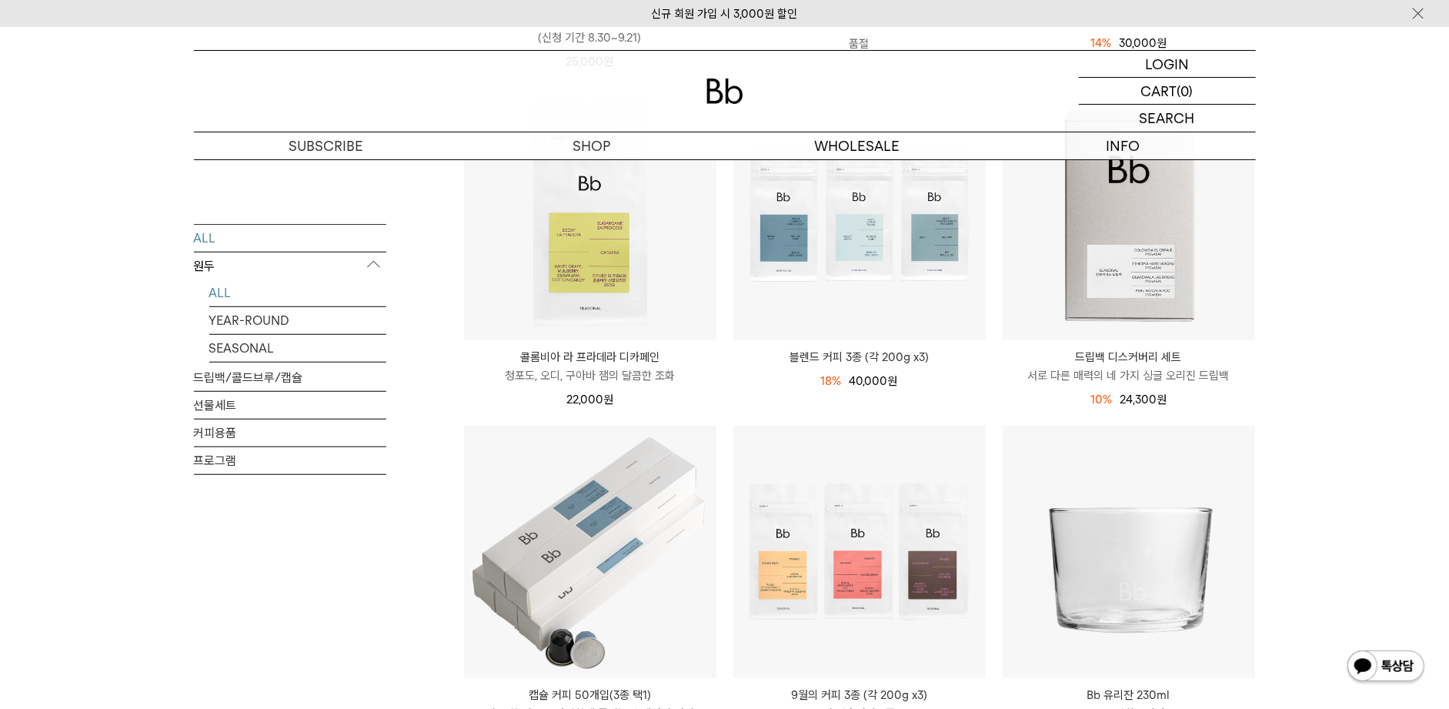
click at [262, 287] on link "ALL" at bounding box center [297, 292] width 177 height 27
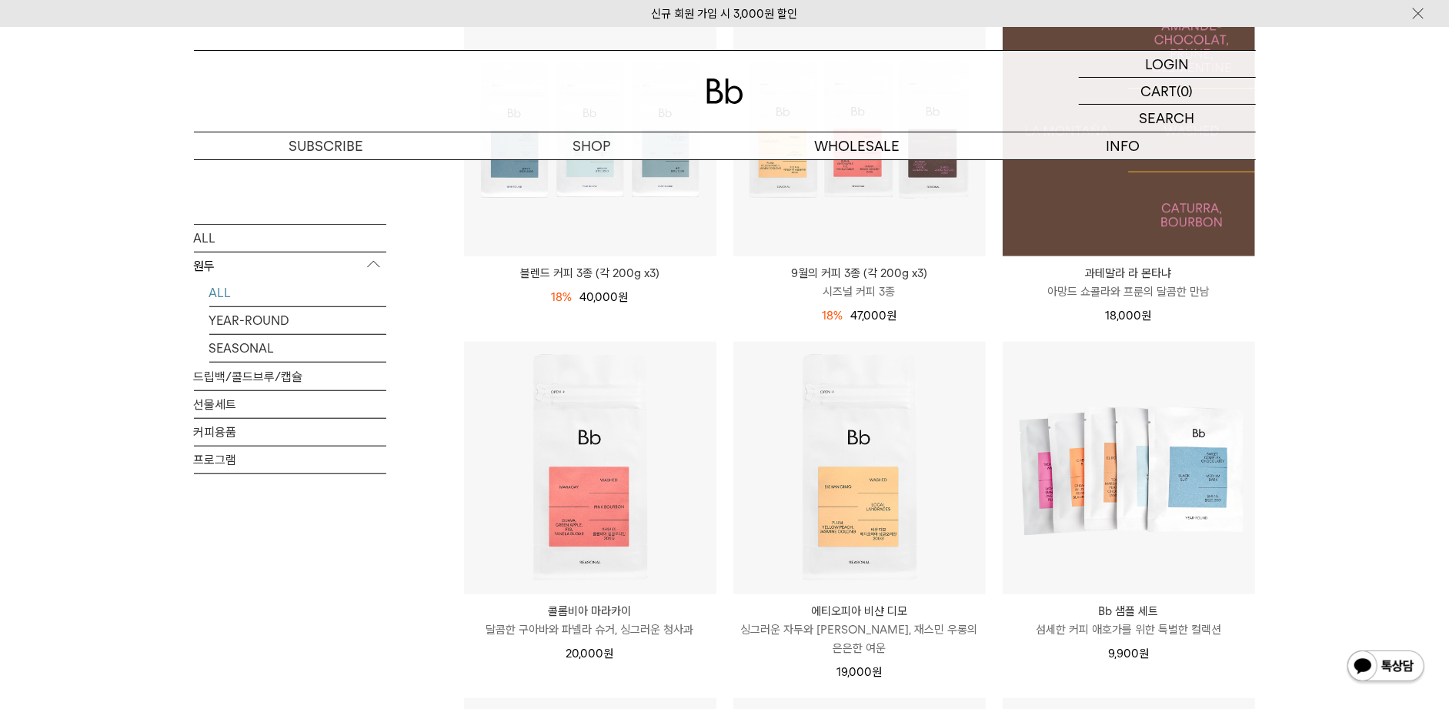
scroll to position [673, 0]
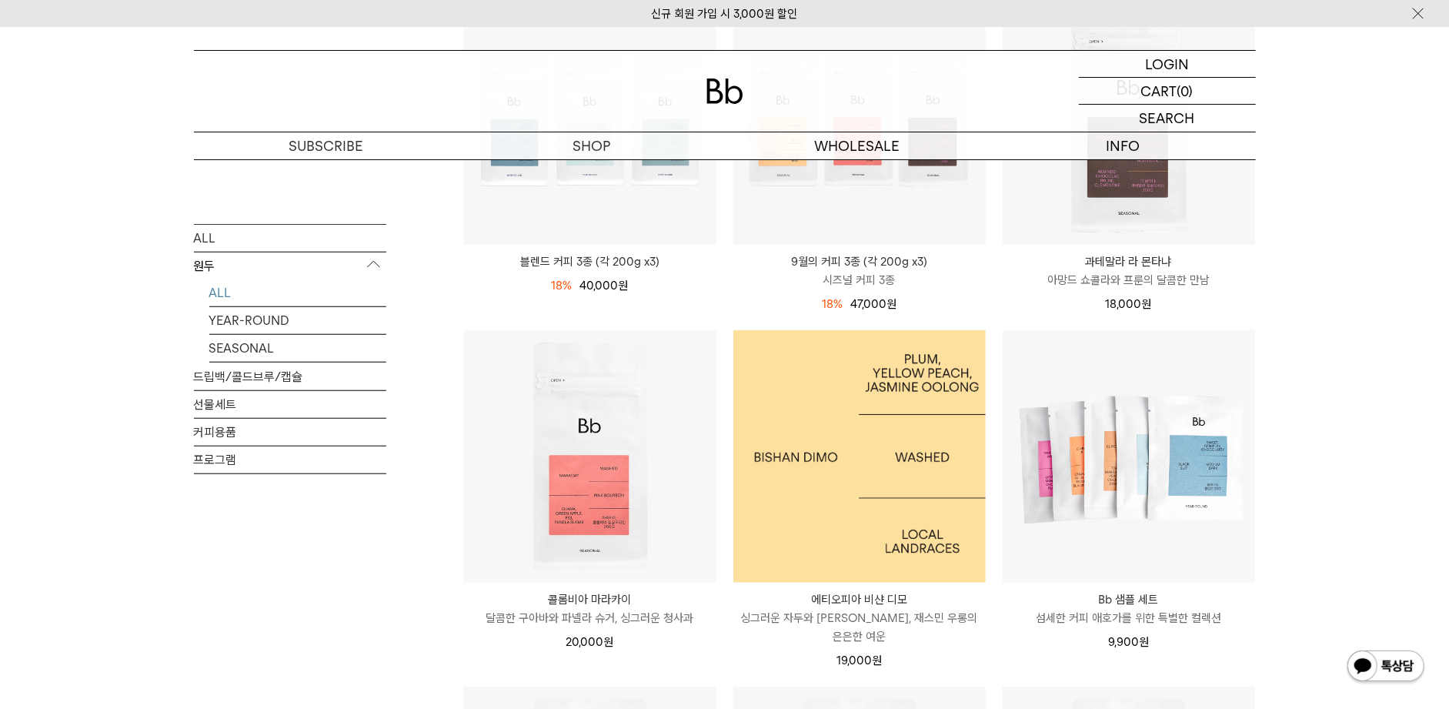
click at [861, 419] on img at bounding box center [859, 456] width 252 height 252
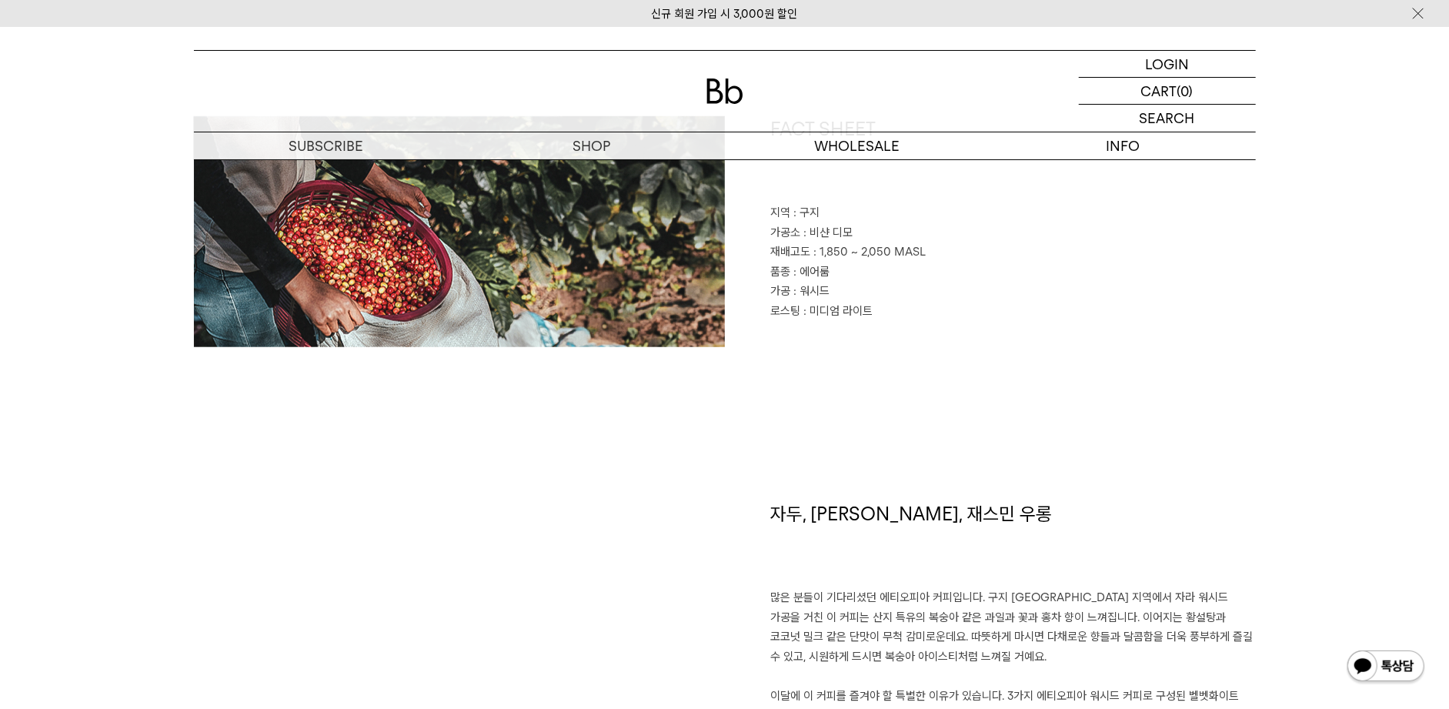
scroll to position [769, 0]
